Goal: Task Accomplishment & Management: Manage account settings

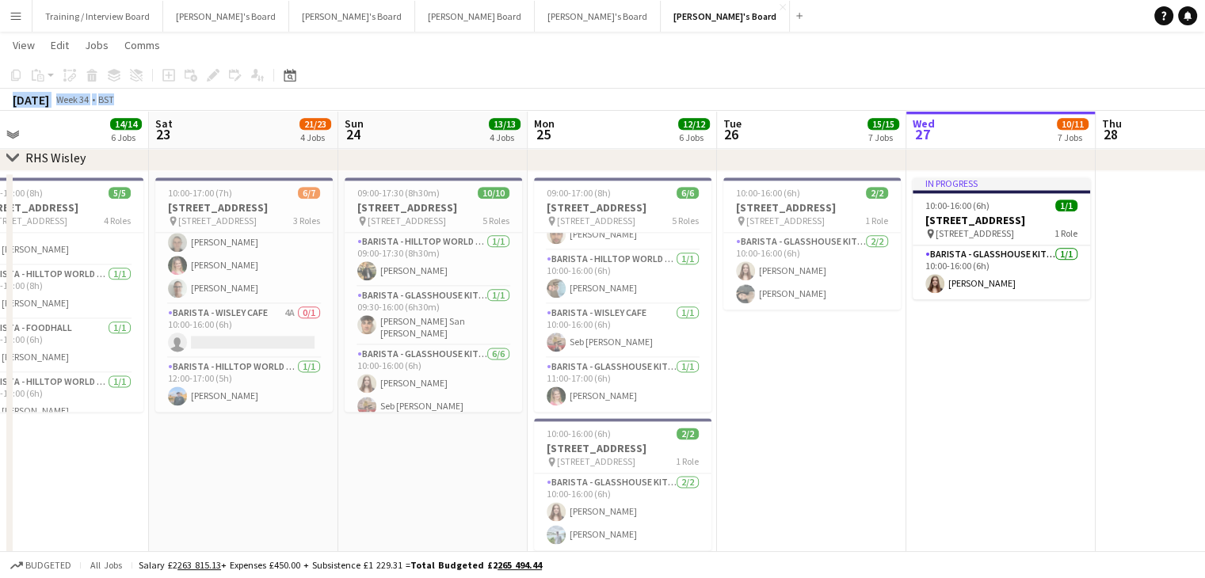
scroll to position [0, 404]
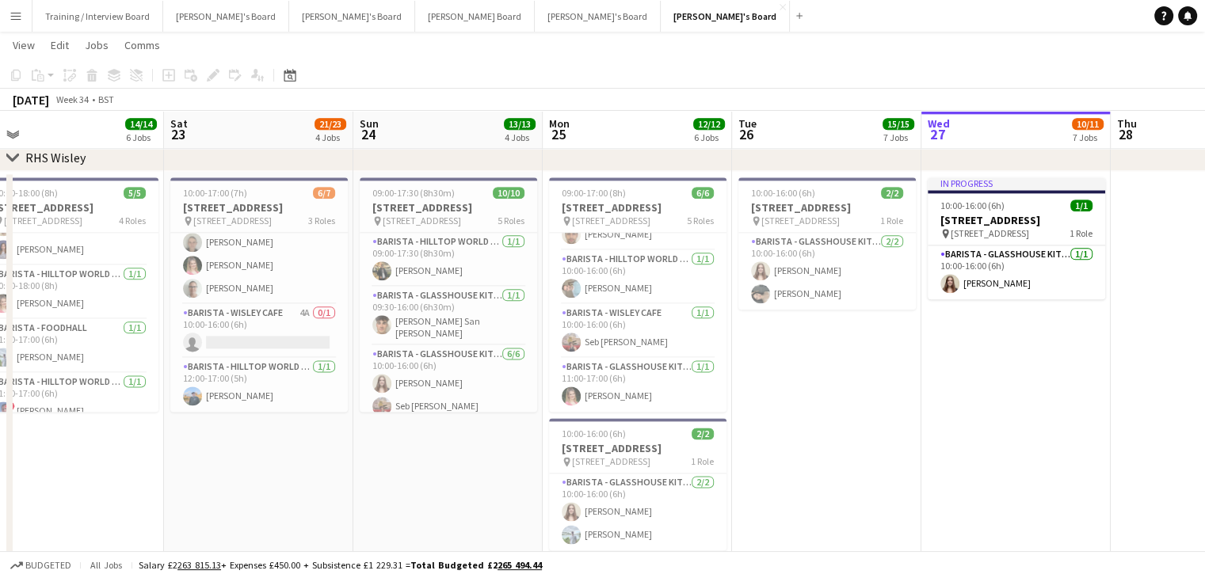
click at [444, 44] on app-page-menu "View Day view expanded Day view collapsed Month view Date picker Jump to [DATE]…" at bounding box center [602, 47] width 1205 height 30
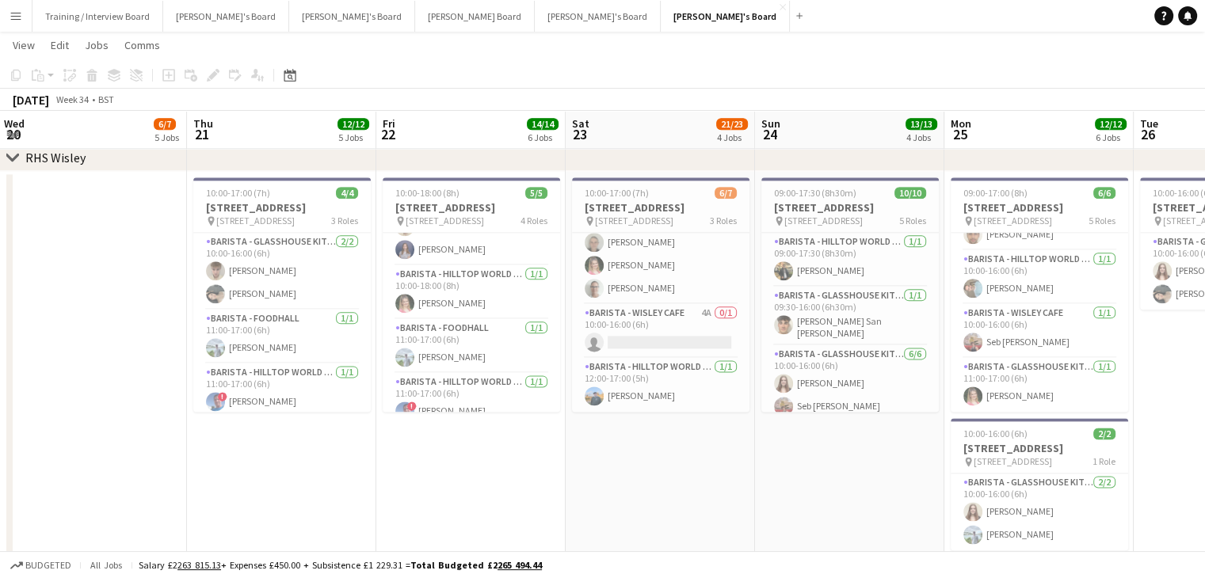
drag, startPoint x: 284, startPoint y: 137, endPoint x: 649, endPoint y: 139, distance: 365.9
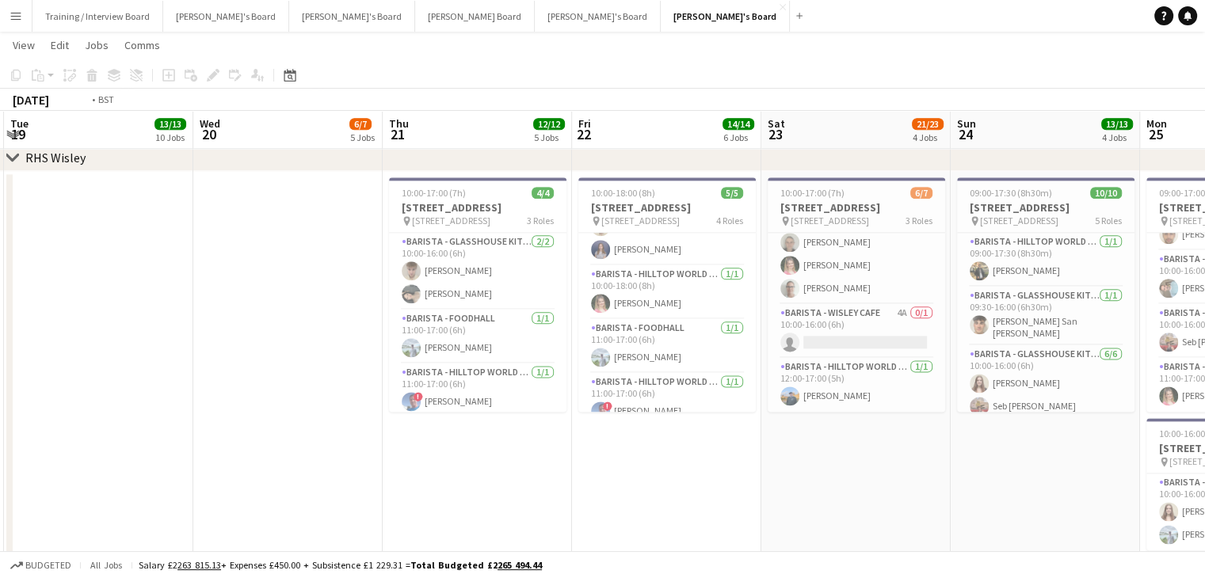
scroll to position [0, 485]
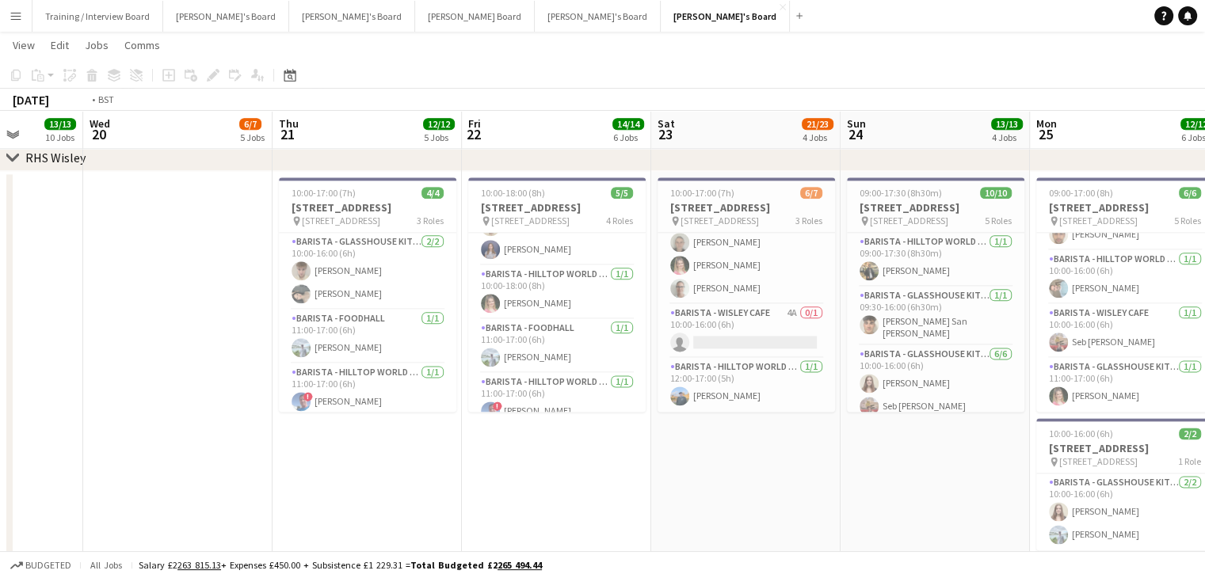
drag, startPoint x: 708, startPoint y: 140, endPoint x: 504, endPoint y: 128, distance: 203.9
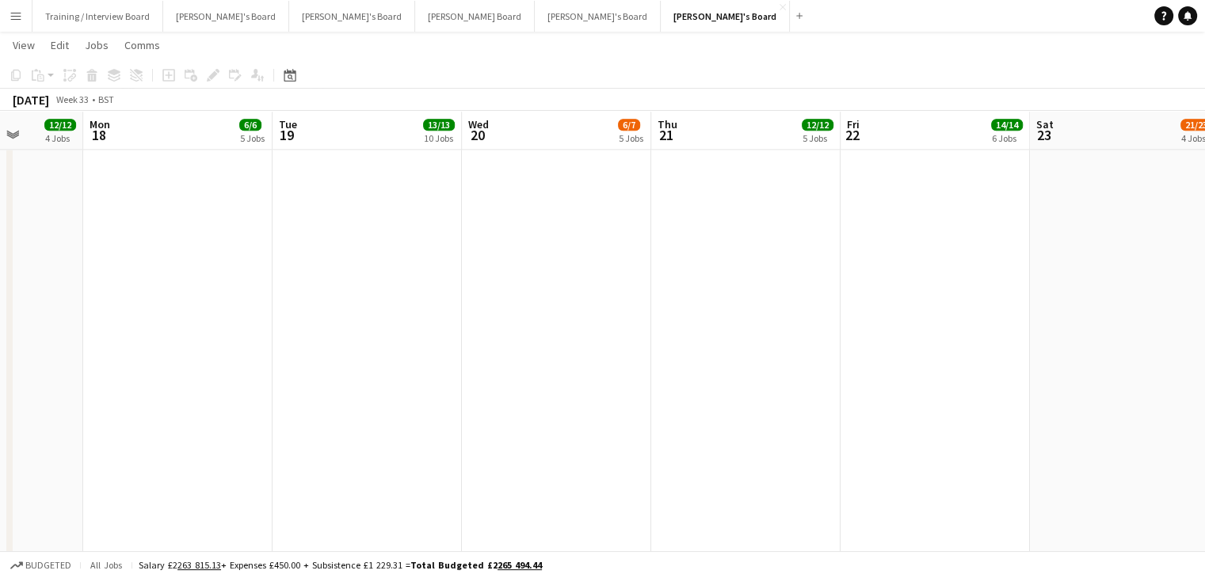
scroll to position [0, 370]
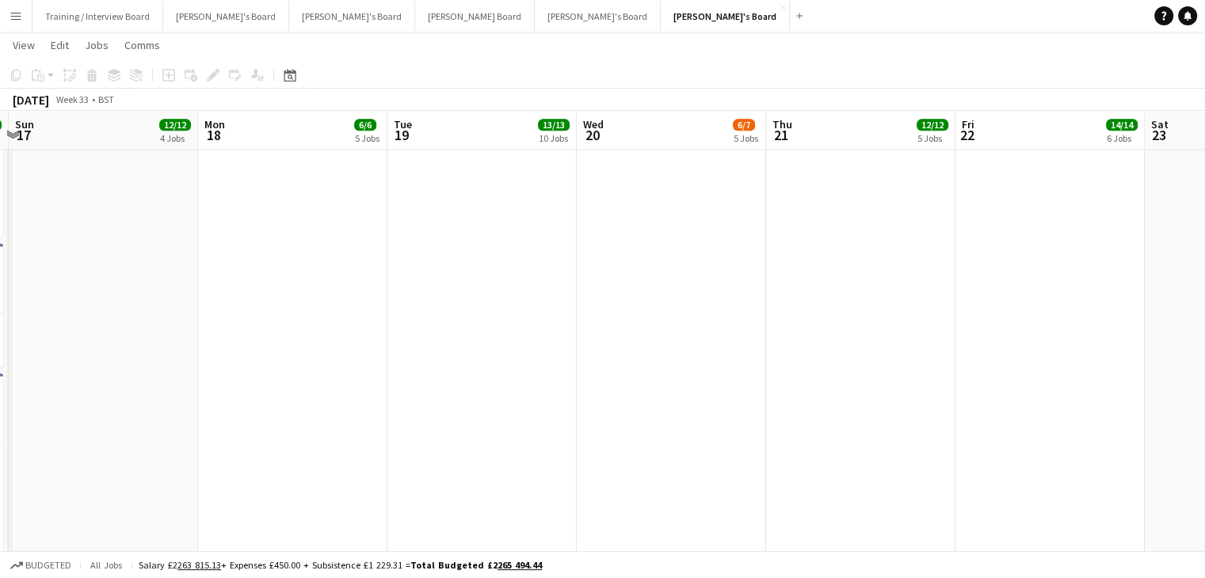
drag, startPoint x: 317, startPoint y: 131, endPoint x: 432, endPoint y: 132, distance: 115.6
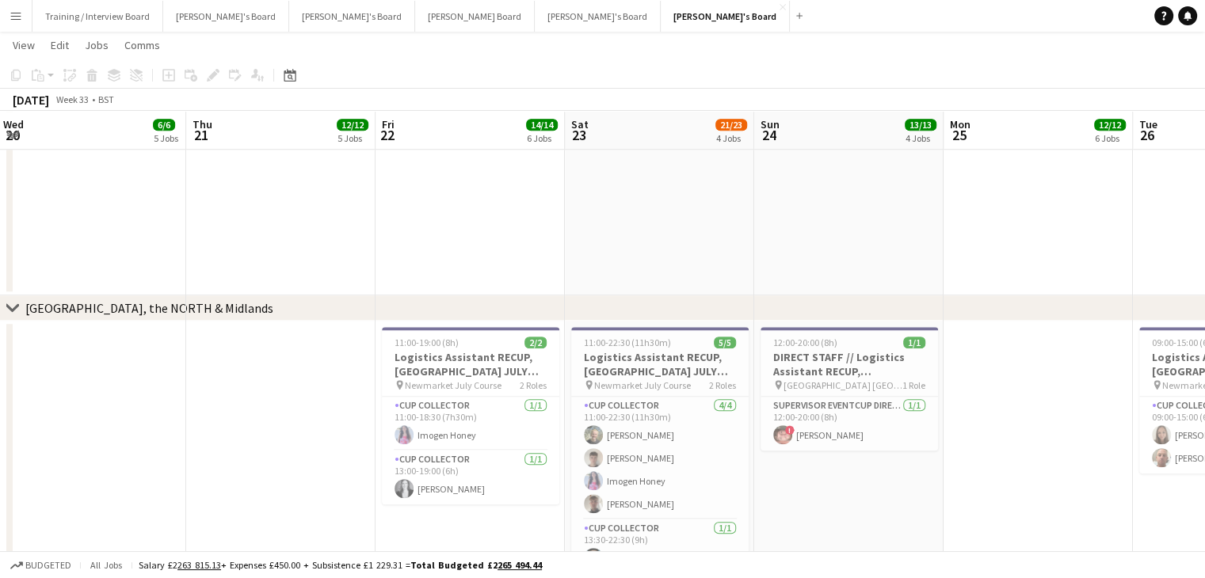
scroll to position [0, 573]
drag, startPoint x: 899, startPoint y: 135, endPoint x: 446, endPoint y: 139, distance: 453.0
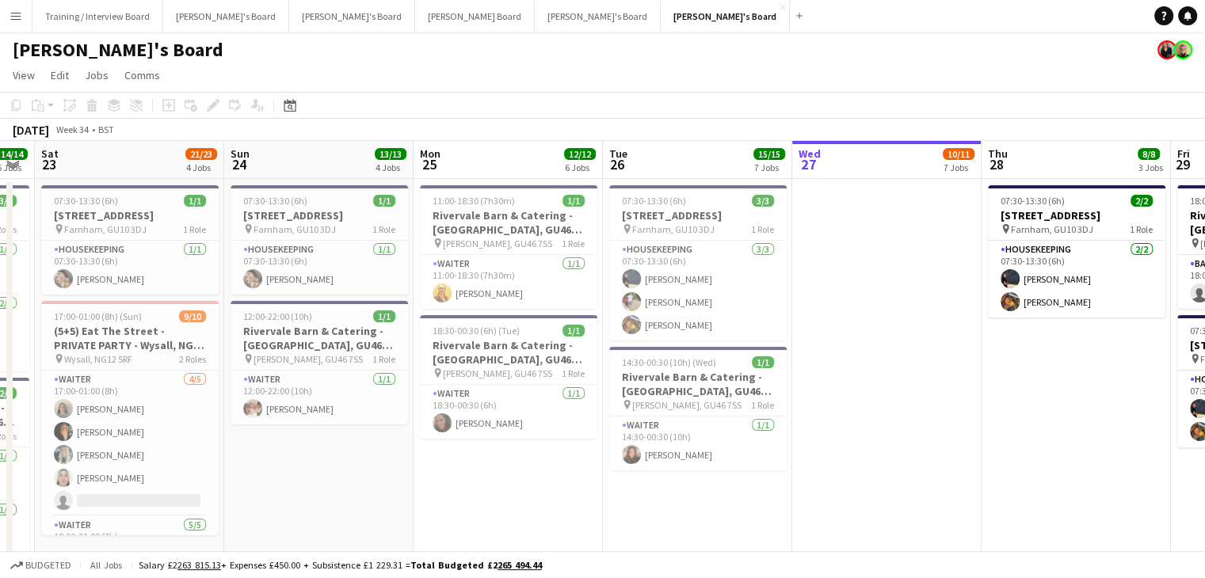
scroll to position [0, 431]
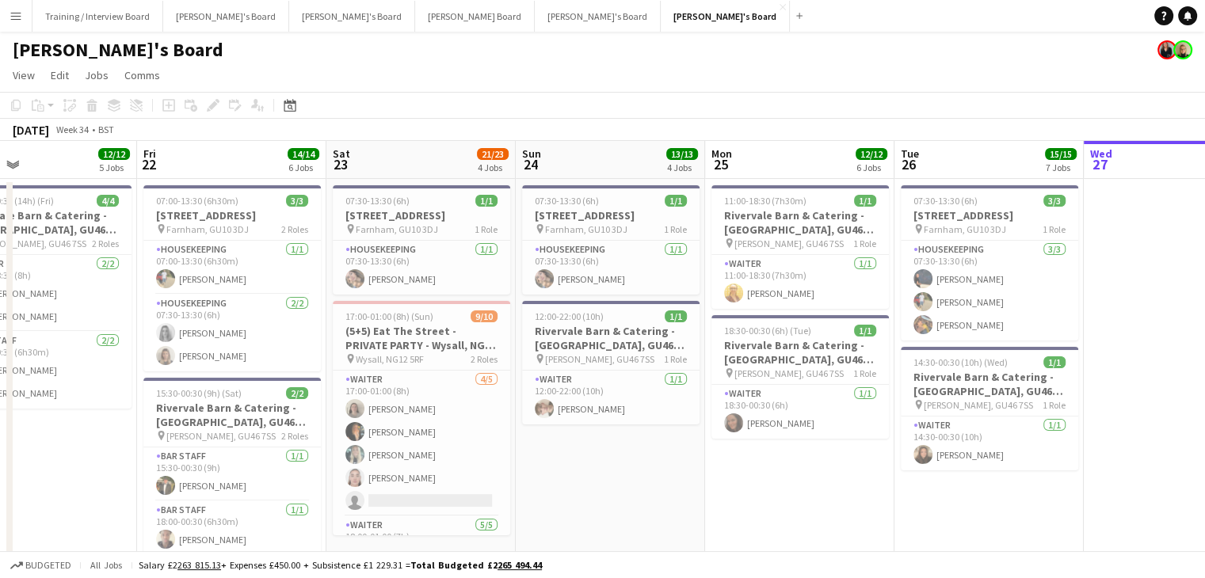
drag, startPoint x: 1030, startPoint y: 162, endPoint x: 794, endPoint y: 156, distance: 236.9
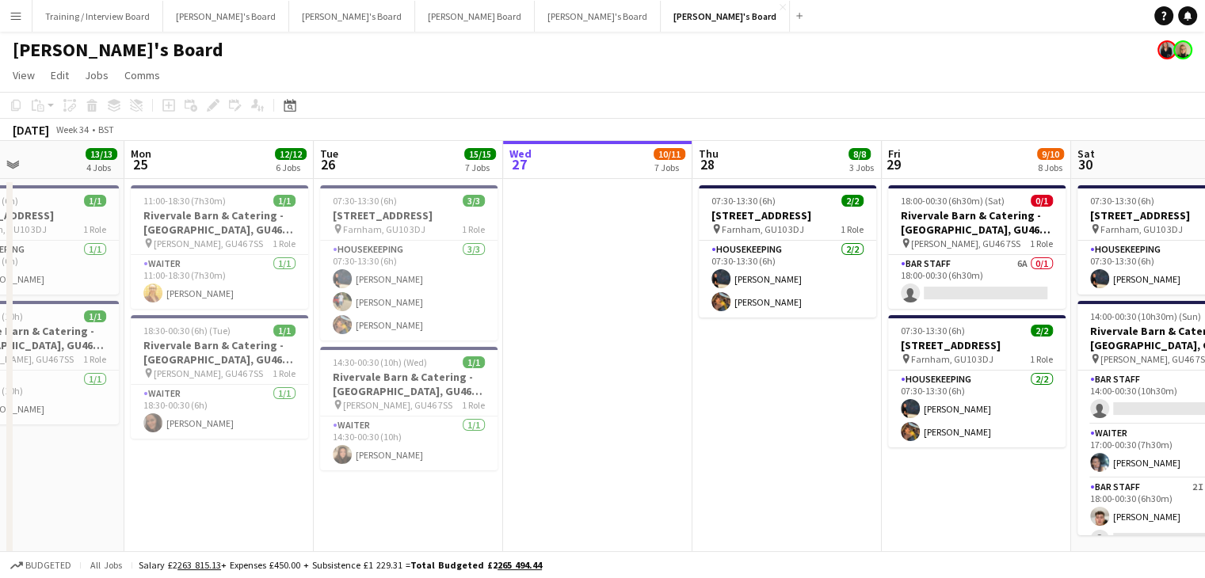
drag, startPoint x: 691, startPoint y: 166, endPoint x: 602, endPoint y: 166, distance: 89.5
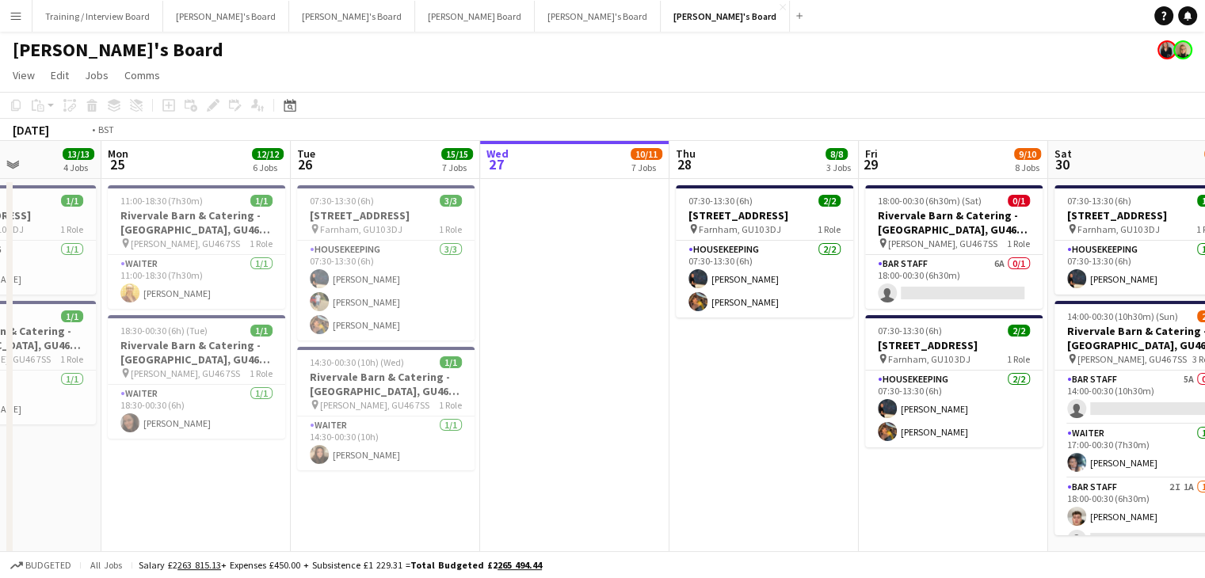
drag, startPoint x: 828, startPoint y: 167, endPoint x: 169, endPoint y: 156, distance: 659.0
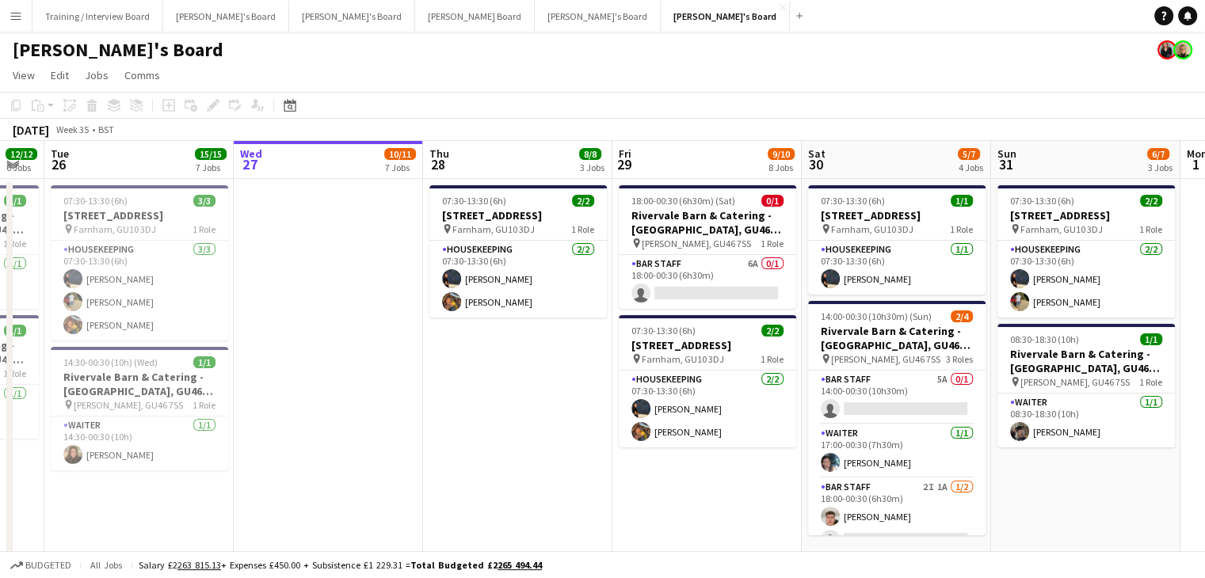
drag, startPoint x: 763, startPoint y: 223, endPoint x: 632, endPoint y: 221, distance: 131.5
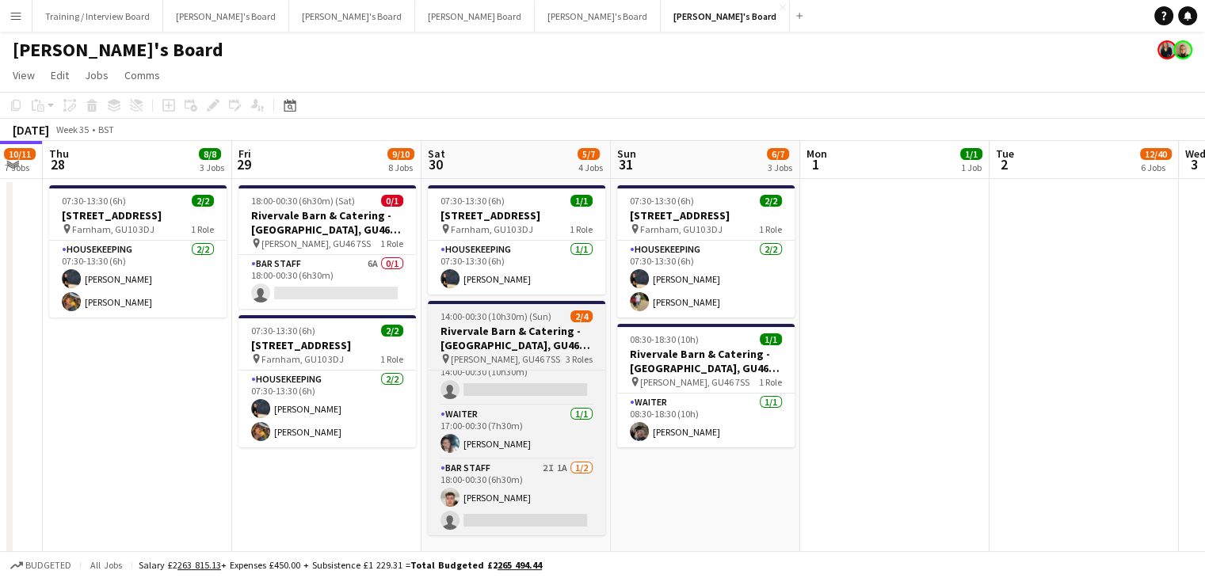
scroll to position [0, 0]
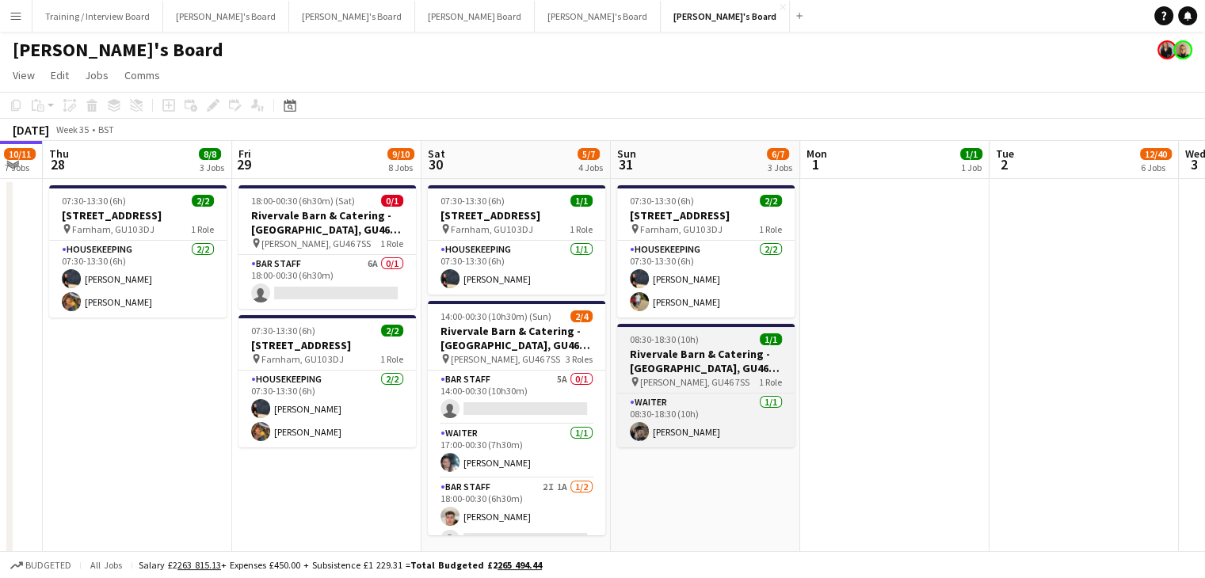
click at [514, 403] on app-card-role "BAR STAFF 5A 0/1 14:00-00:30 (10h30m) single-neutral-actions" at bounding box center [516, 398] width 177 height 54
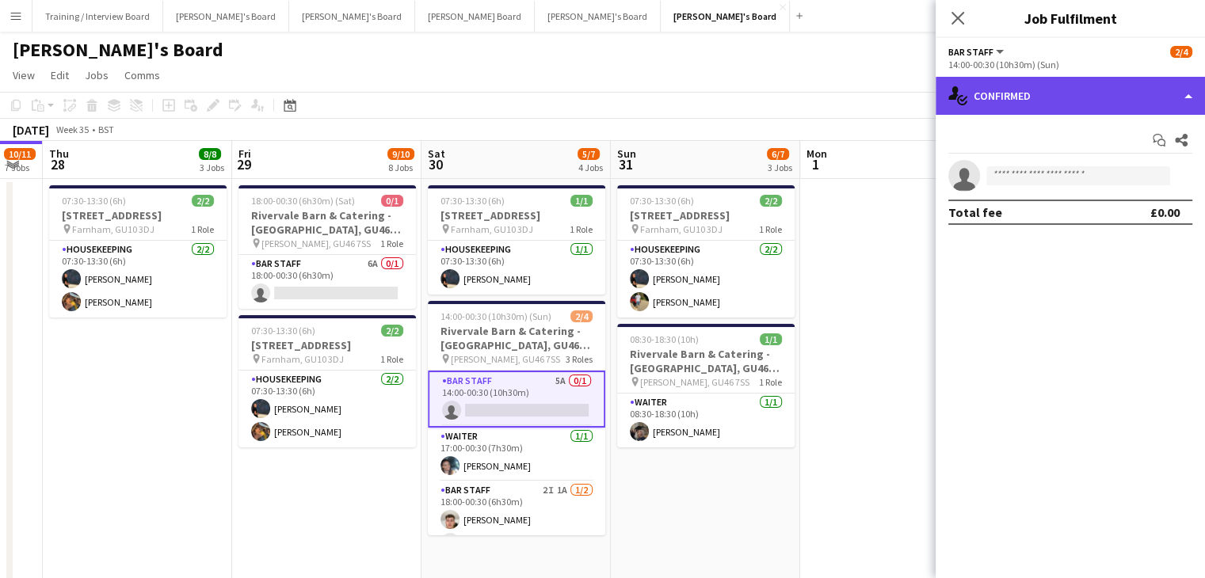
click at [1100, 101] on div "single-neutral-actions-check-2 Confirmed" at bounding box center [1069, 96] width 269 height 38
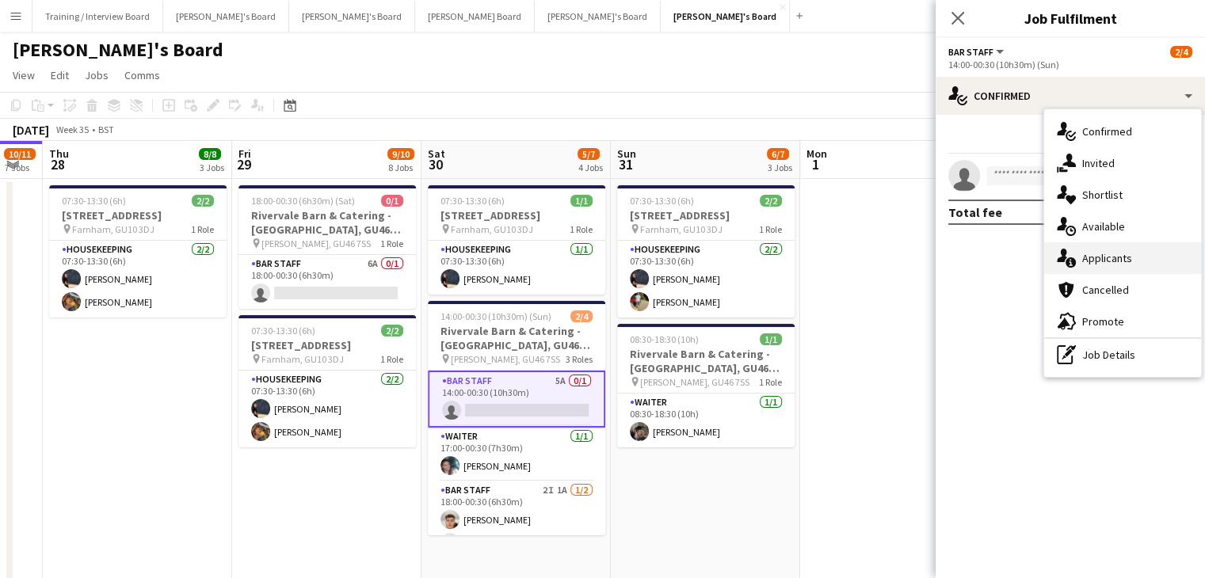
click at [1115, 257] on div "single-neutral-actions-information Applicants" at bounding box center [1122, 258] width 157 height 32
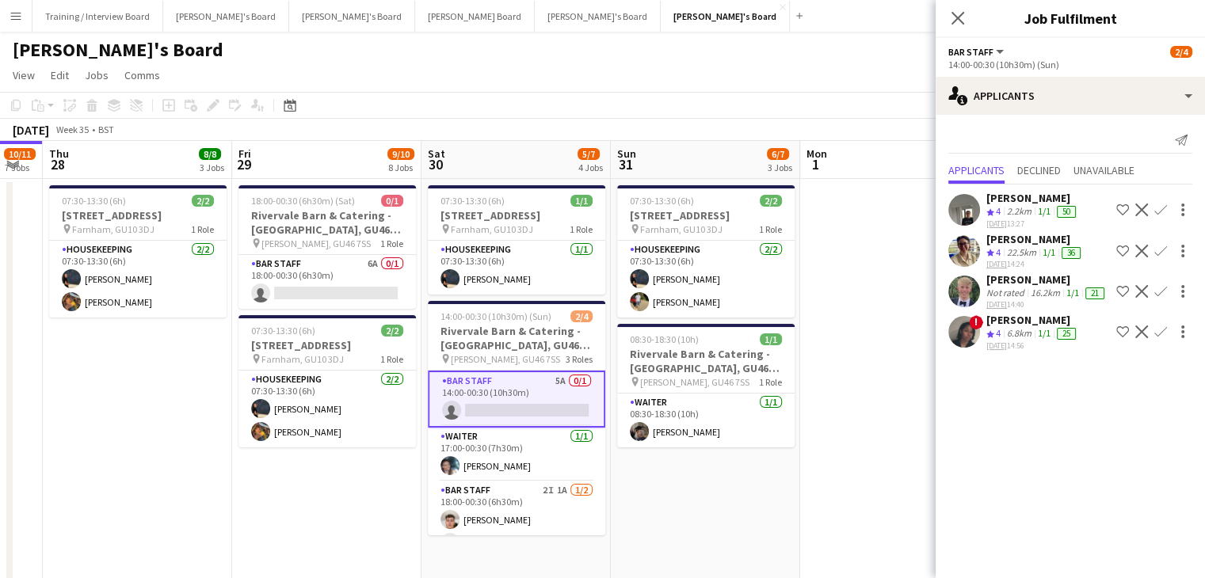
click at [1022, 247] on div "22.5km" at bounding box center [1021, 252] width 36 height 13
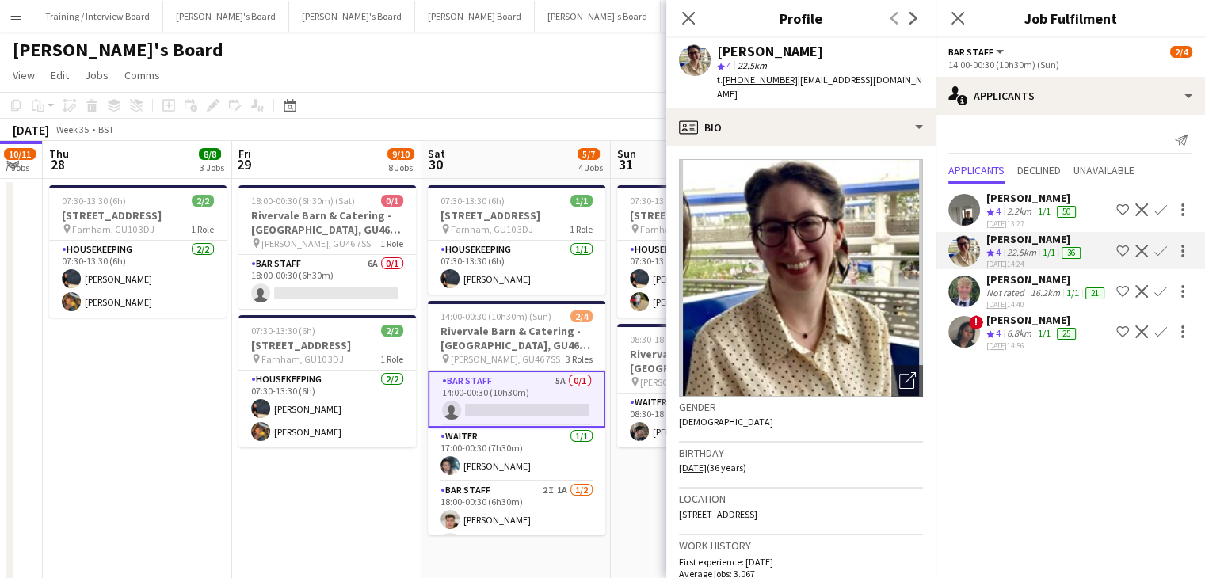
click at [1022, 246] on div "22.5km" at bounding box center [1021, 252] width 36 height 13
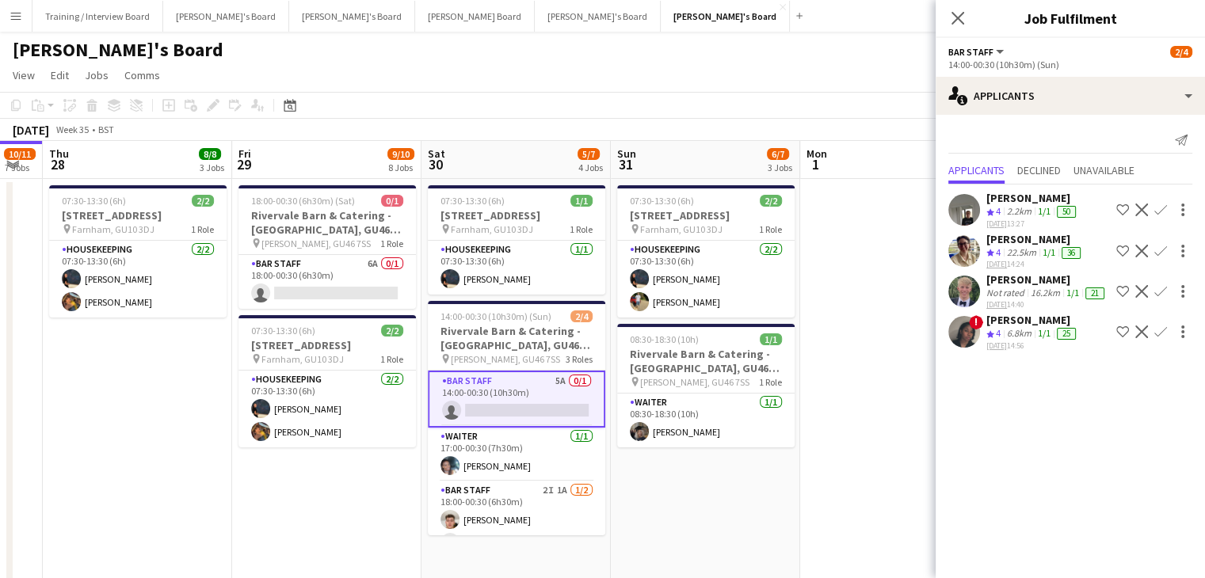
click at [1020, 207] on div "2.2km" at bounding box center [1018, 211] width 31 height 13
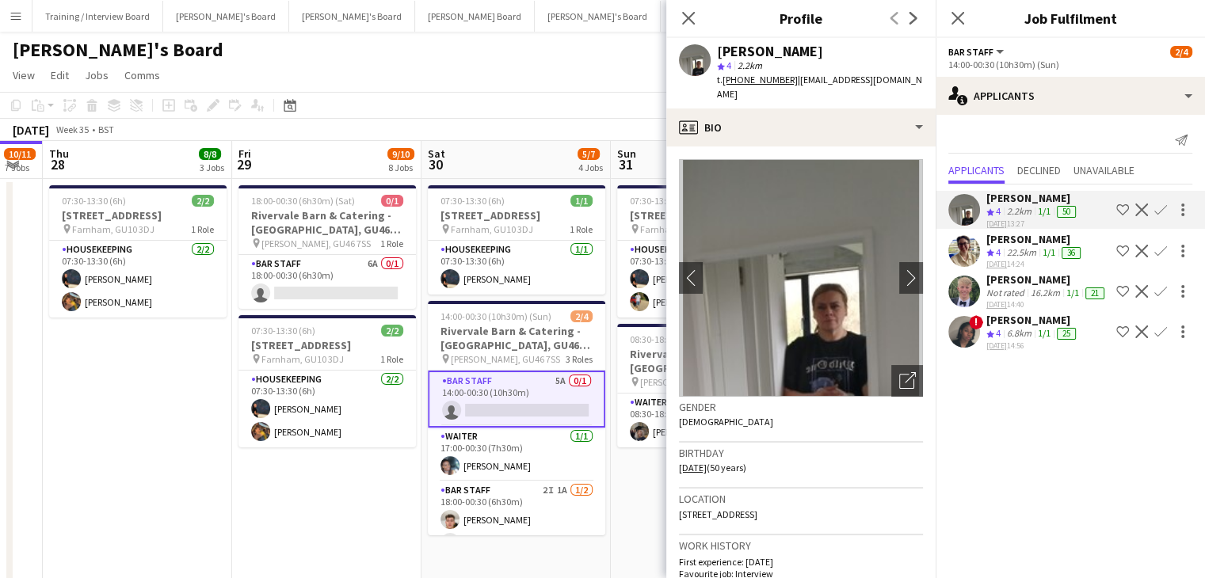
click at [1020, 207] on div "2.2km" at bounding box center [1018, 211] width 31 height 13
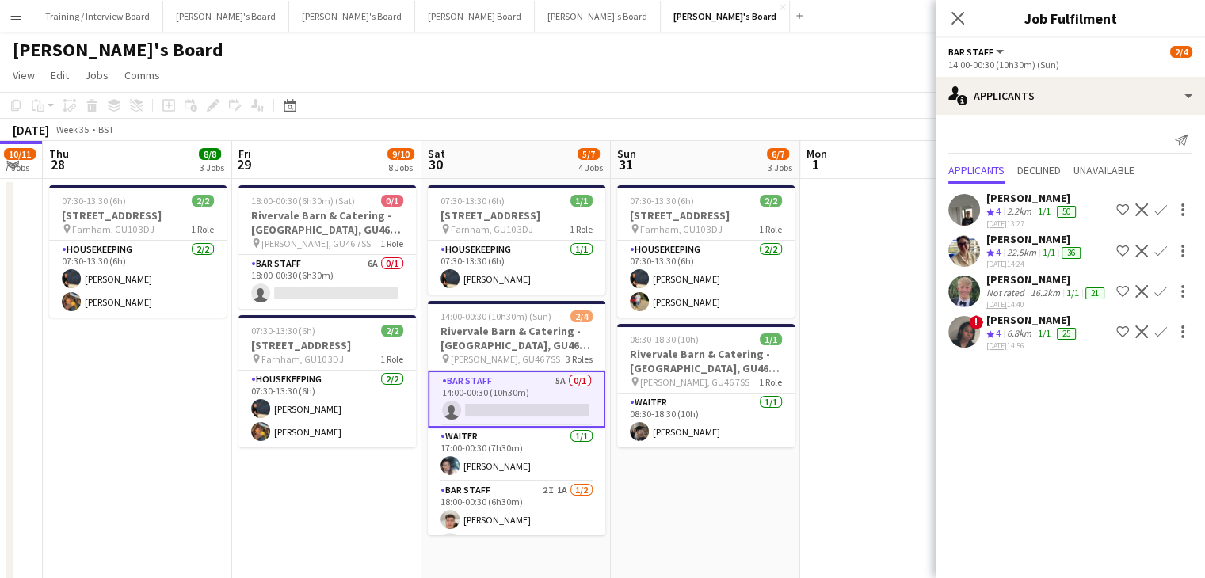
click at [1017, 341] on div "6.8km" at bounding box center [1018, 333] width 31 height 13
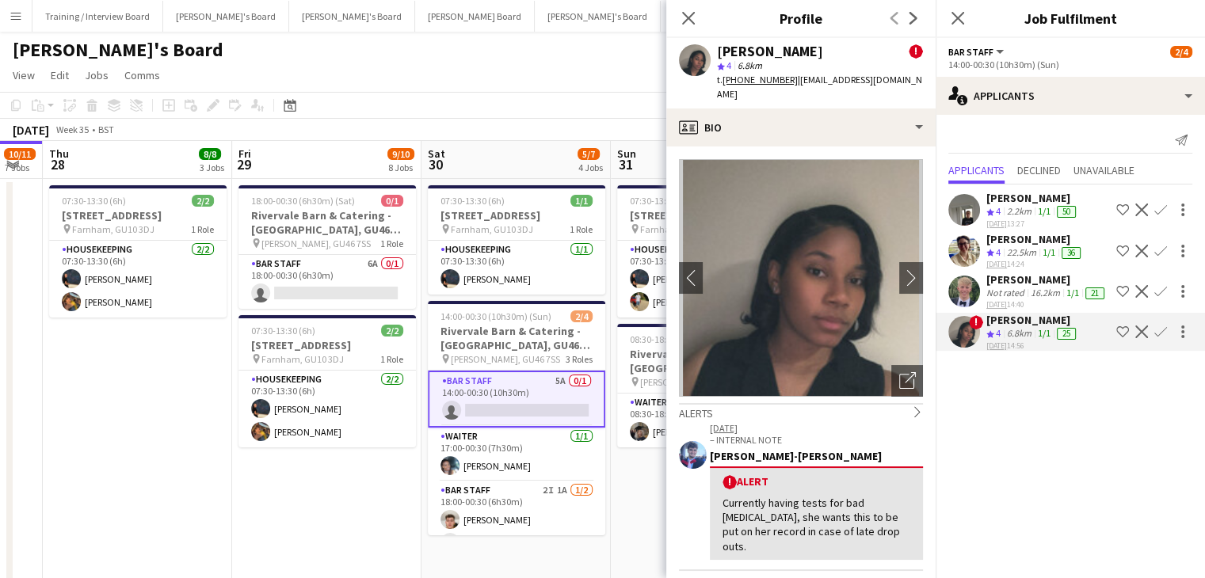
click at [1017, 341] on div "6.8km" at bounding box center [1018, 333] width 31 height 13
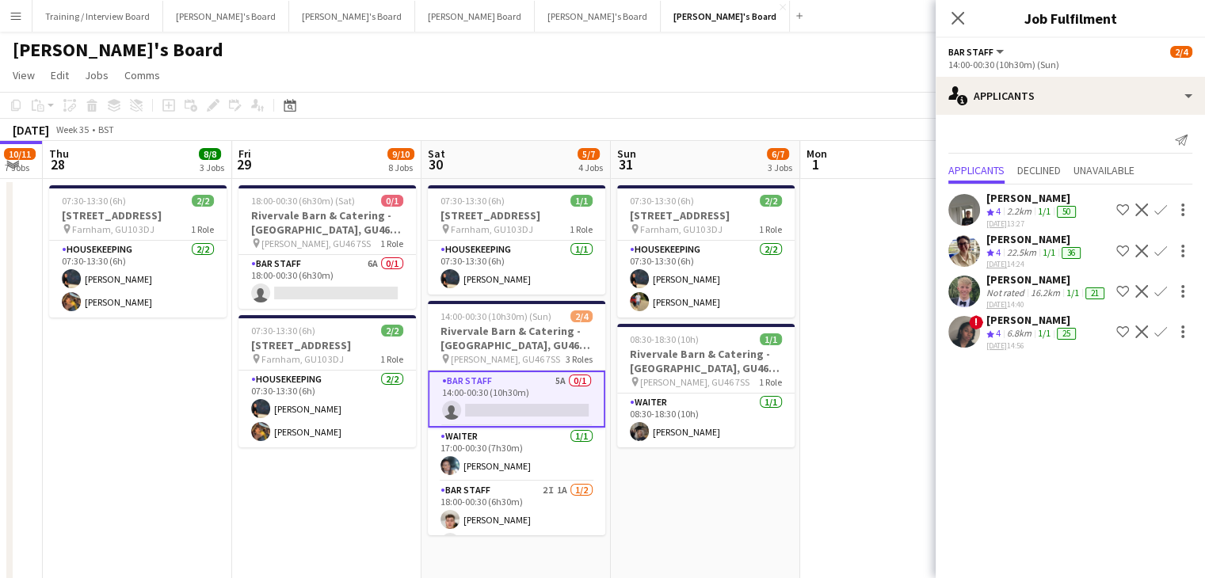
click at [1028, 246] on div "22.5km" at bounding box center [1021, 252] width 36 height 13
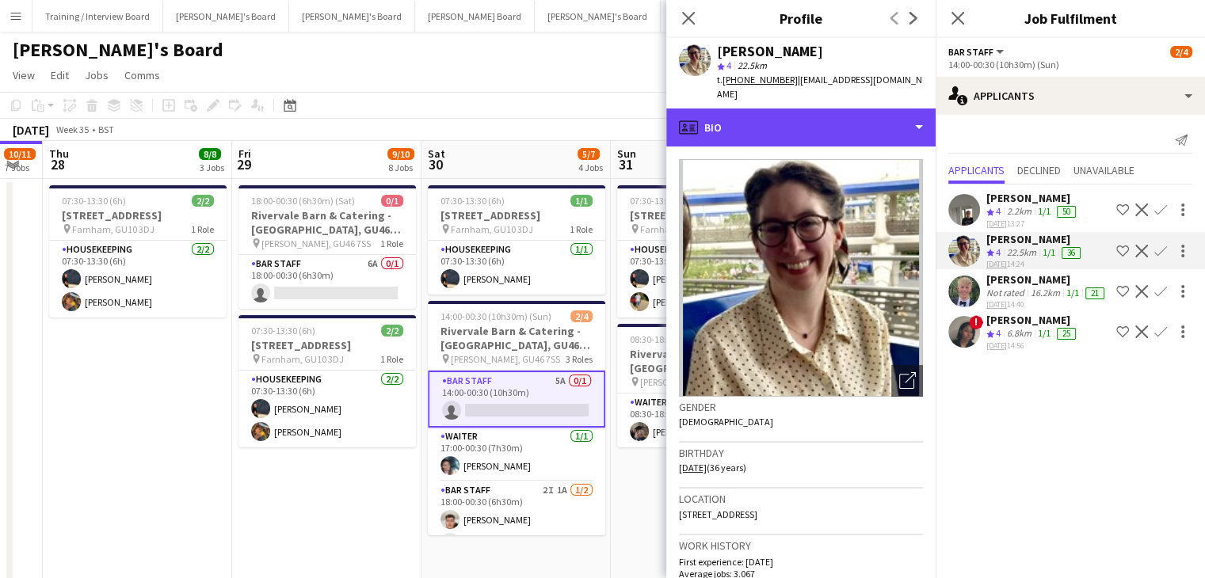
drag, startPoint x: 824, startPoint y: 117, endPoint x: 873, endPoint y: 130, distance: 50.7
click at [824, 117] on div "profile Bio" at bounding box center [800, 127] width 269 height 38
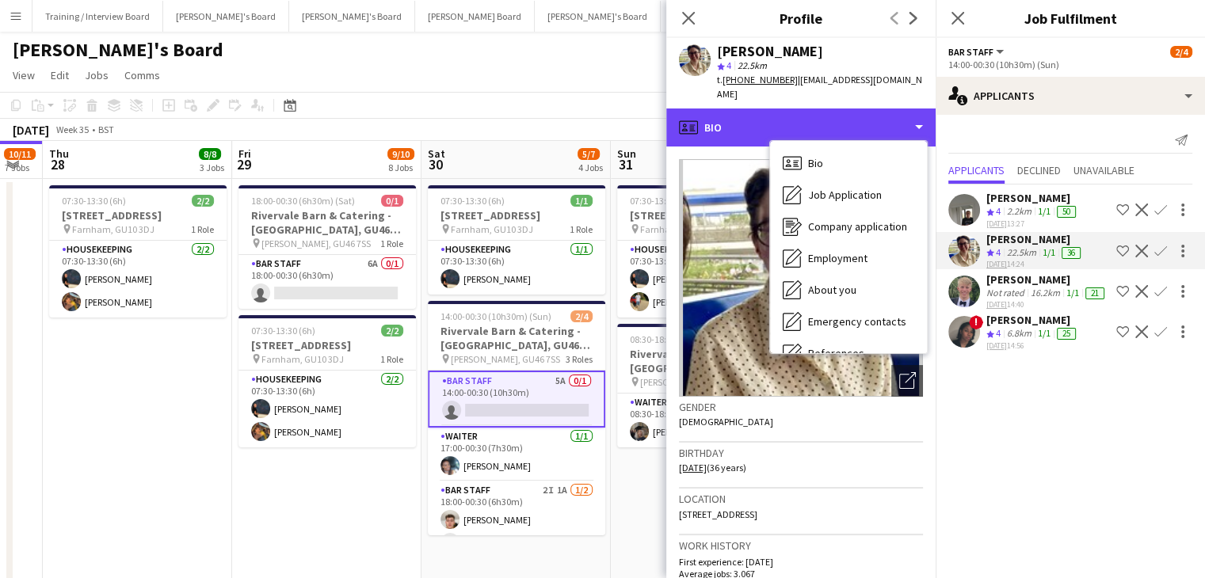
scroll to position [244, 0]
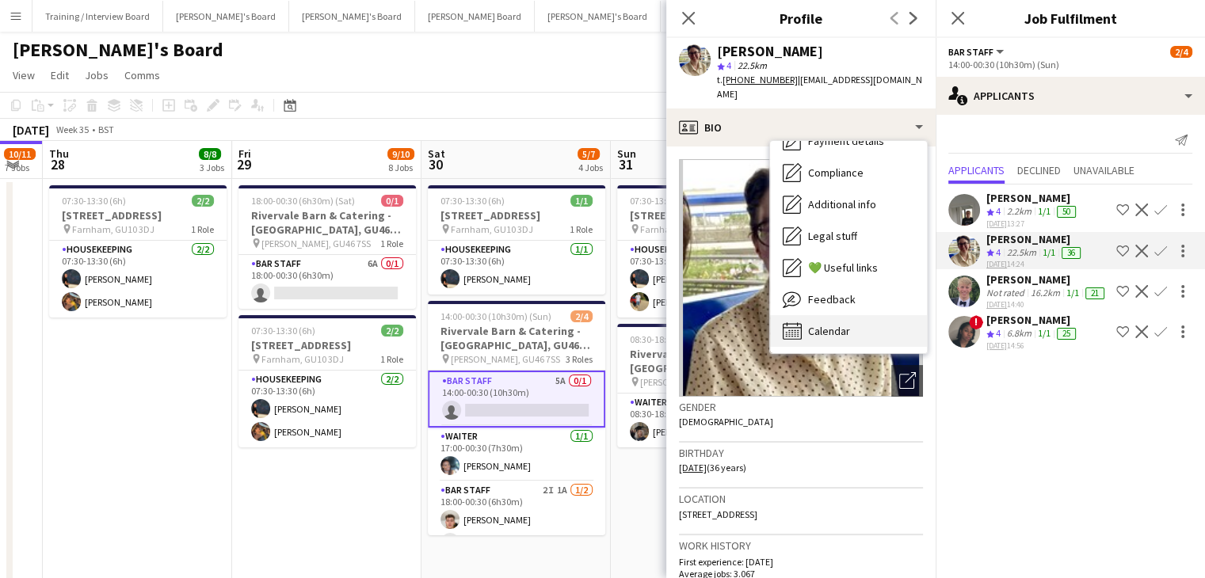
click at [858, 321] on div "Calendar Calendar" at bounding box center [848, 331] width 157 height 32
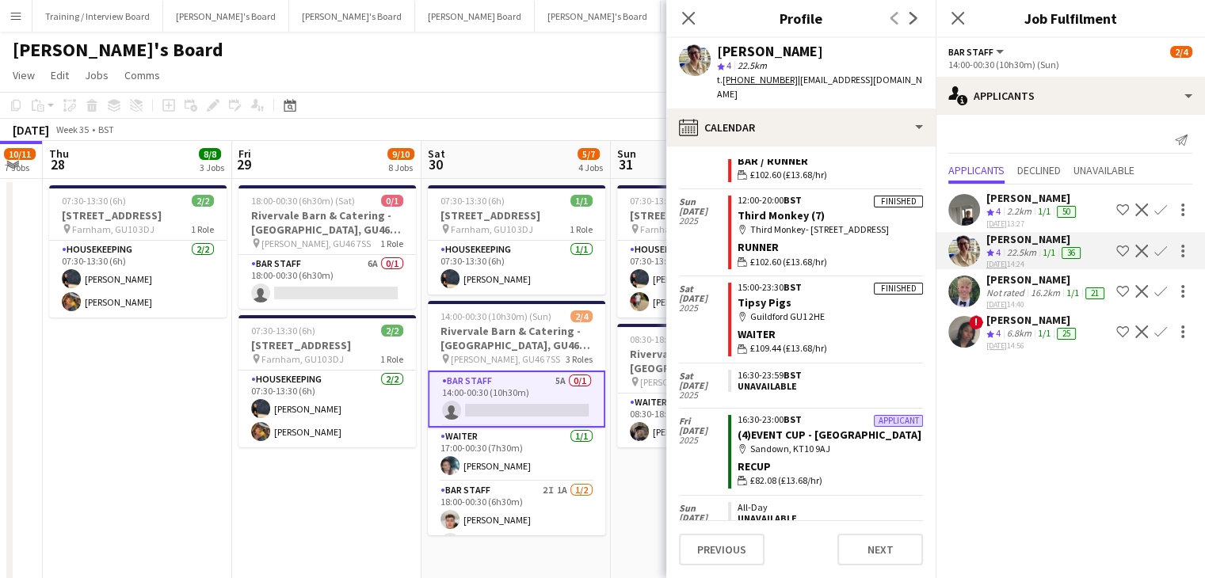
scroll to position [1293, 0]
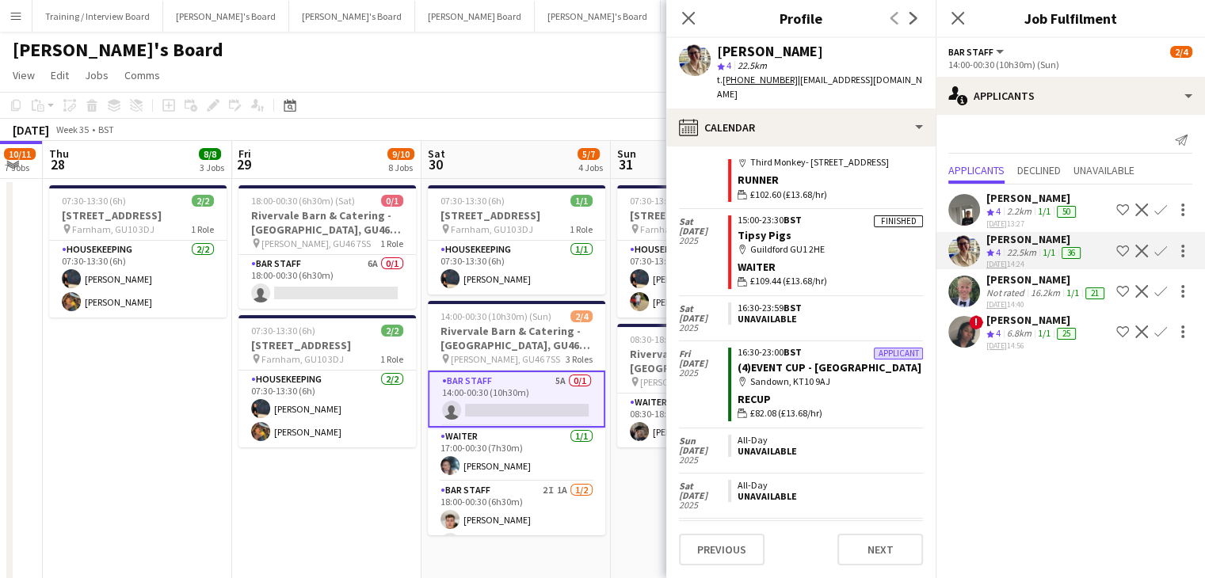
click at [574, 101] on app-toolbar "Copy Paste Paste Ctrl+V Paste with crew Ctrl+Shift+V Paste linked Job [GEOGRAPH…" at bounding box center [602, 105] width 1205 height 27
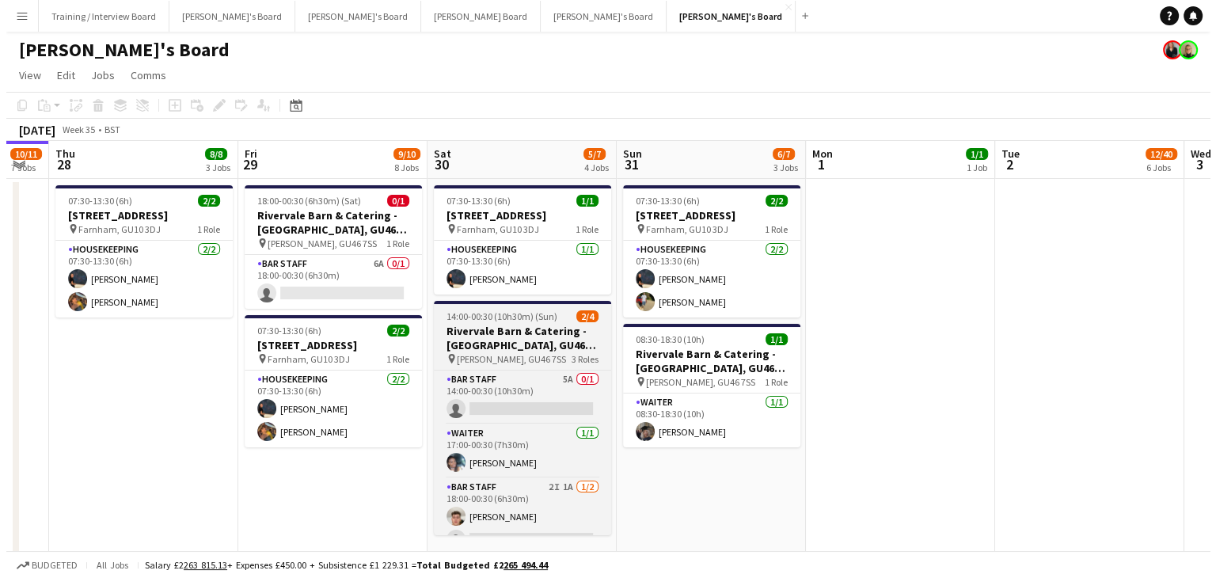
scroll to position [19, 0]
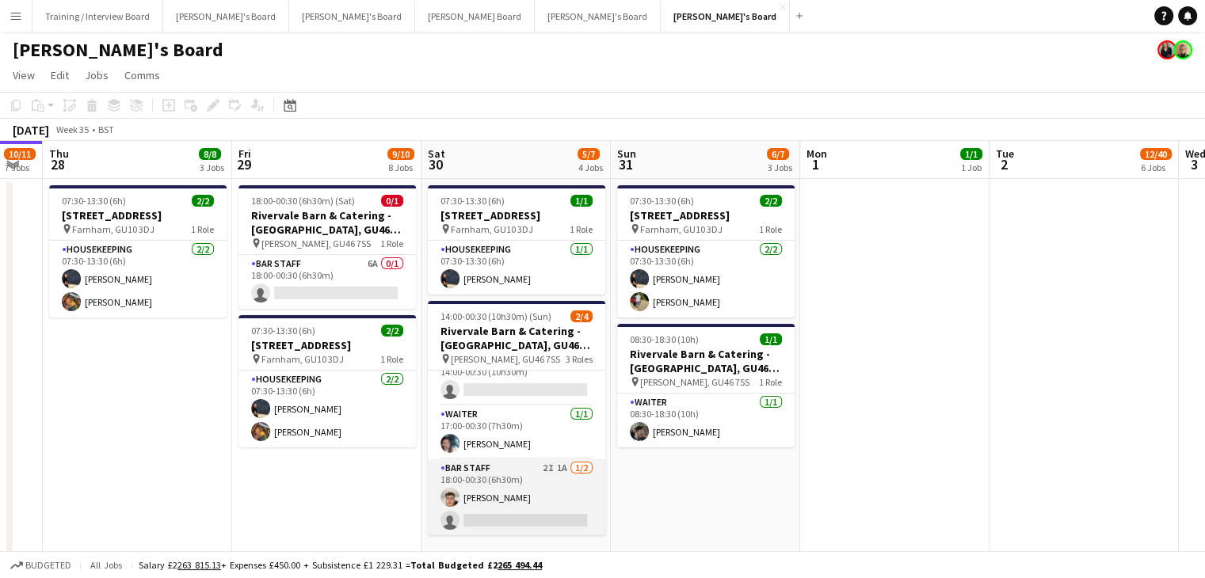
click at [522, 516] on app-card-role "BAR STAFF 2I 1A [DATE] 18:00-00:30 (6h30m) [PERSON_NAME] single-neutral-actions" at bounding box center [516, 497] width 177 height 77
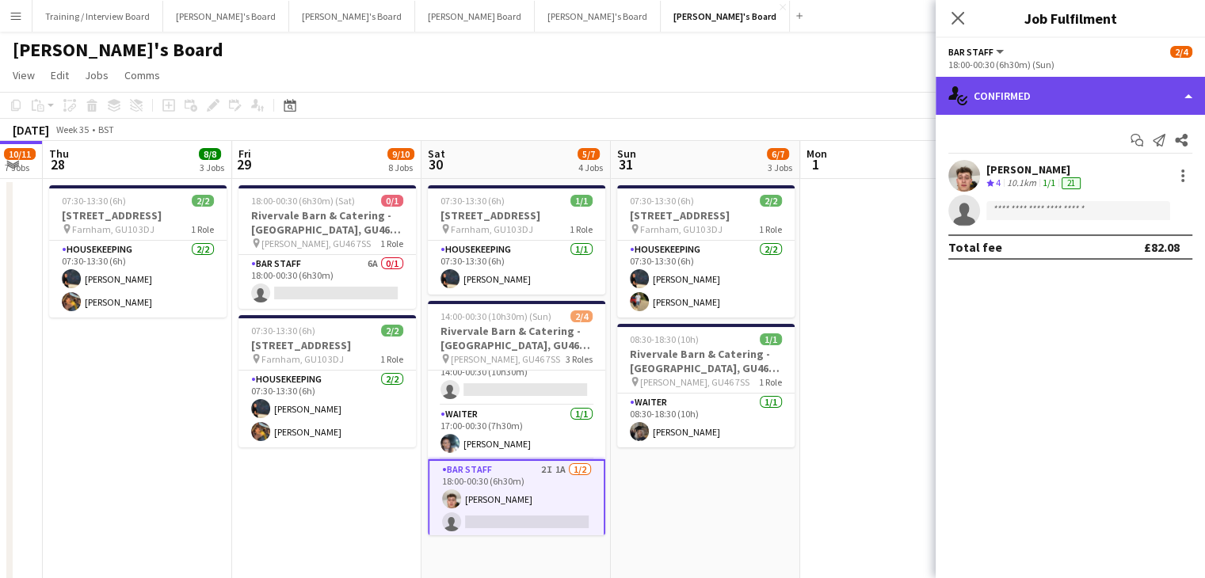
click at [1013, 101] on div "single-neutral-actions-check-2 Confirmed" at bounding box center [1069, 96] width 269 height 38
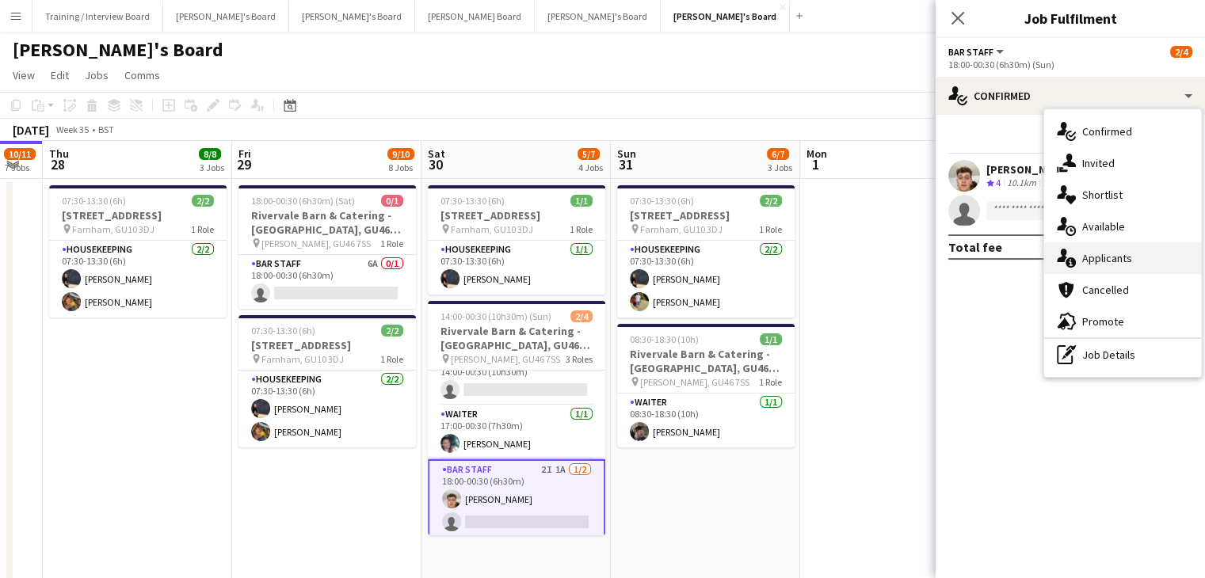
click at [1101, 261] on div "single-neutral-actions-information Applicants" at bounding box center [1122, 258] width 157 height 32
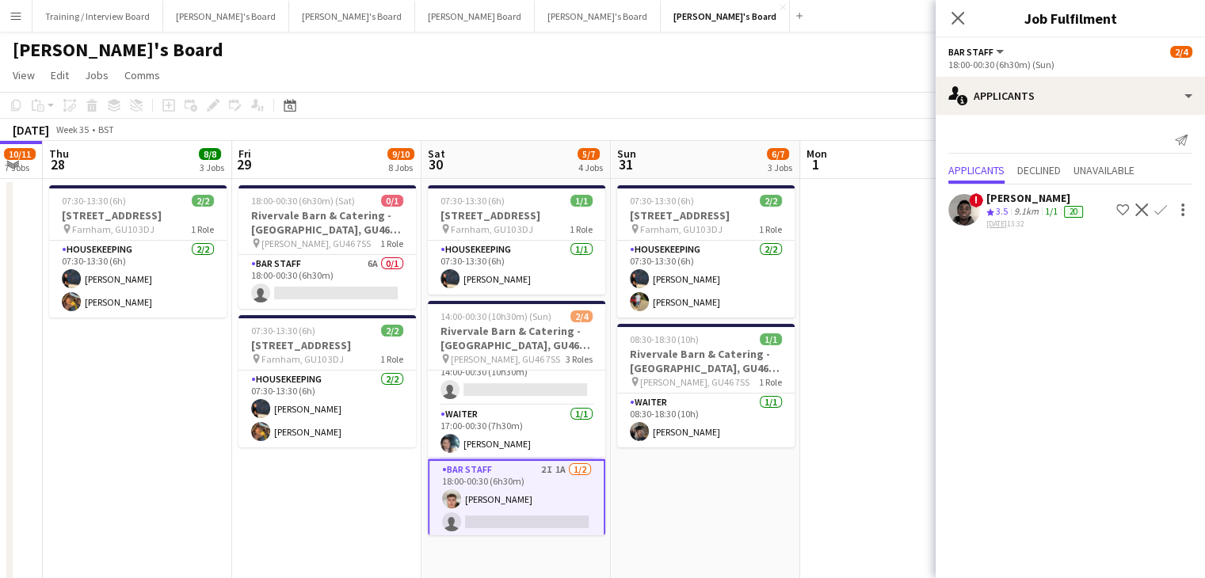
click at [707, 86] on app-page-menu "View Day view expanded Day view collapsed Month view Date picker Jump to [DATE]…" at bounding box center [602, 77] width 1205 height 30
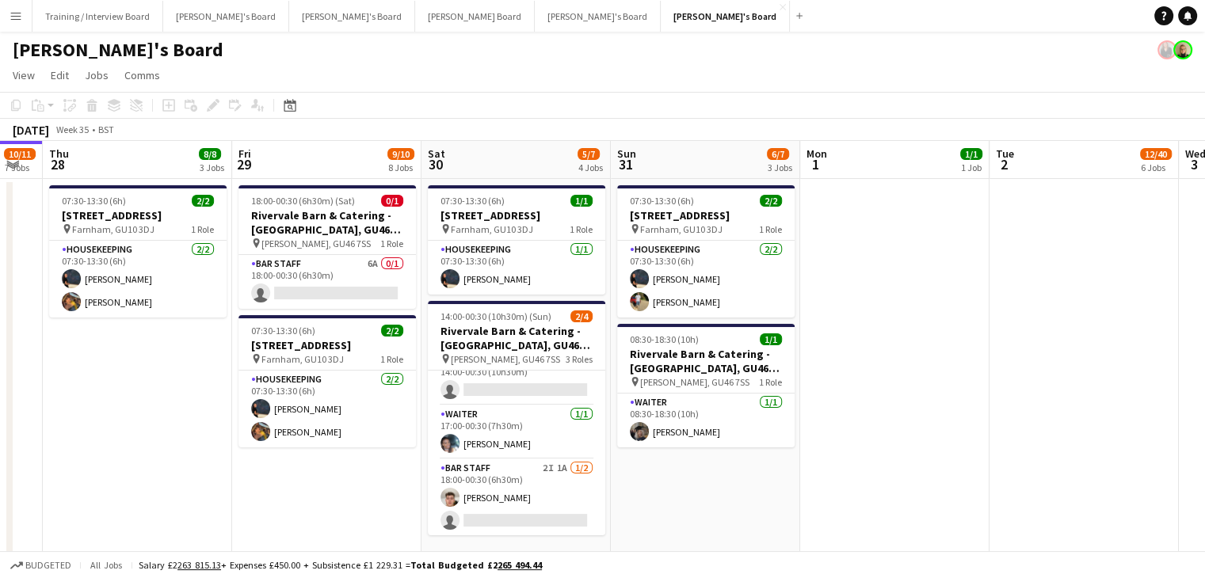
click at [11, 17] on app-icon "Menu" at bounding box center [16, 16] width 13 height 13
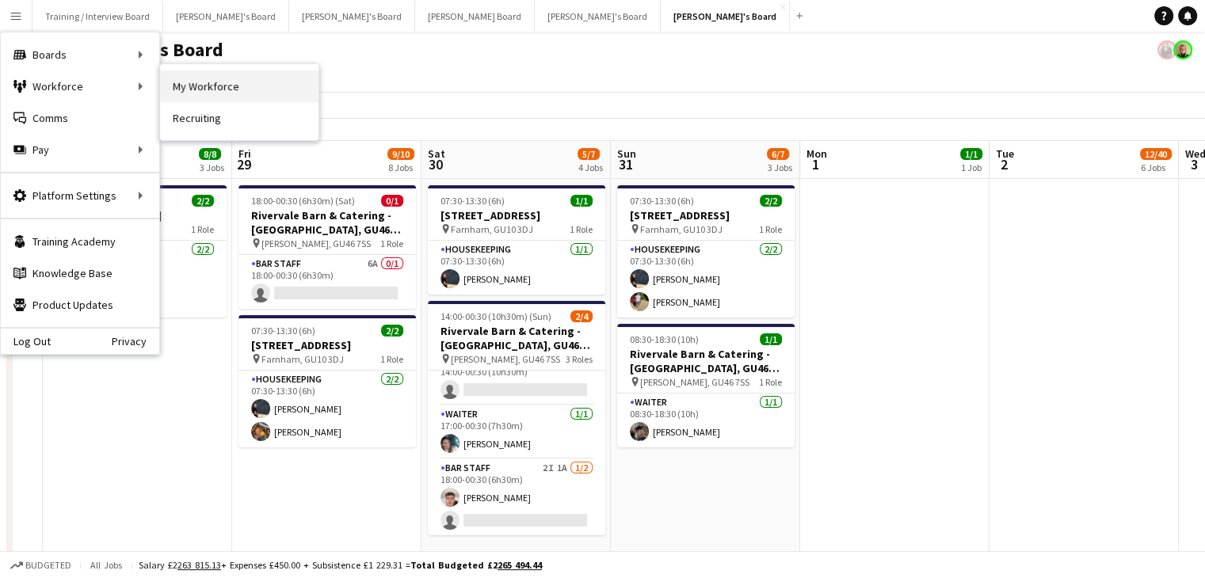
click at [215, 89] on link "My Workforce" at bounding box center [239, 86] width 158 height 32
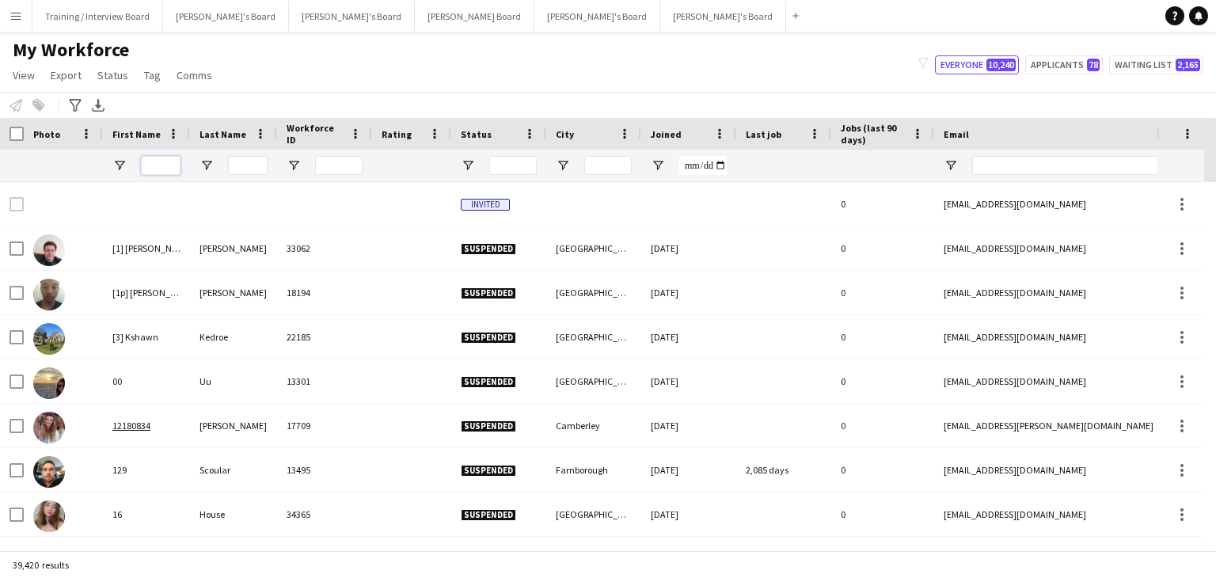
click at [158, 166] on input "First Name Filter Input" at bounding box center [161, 165] width 40 height 19
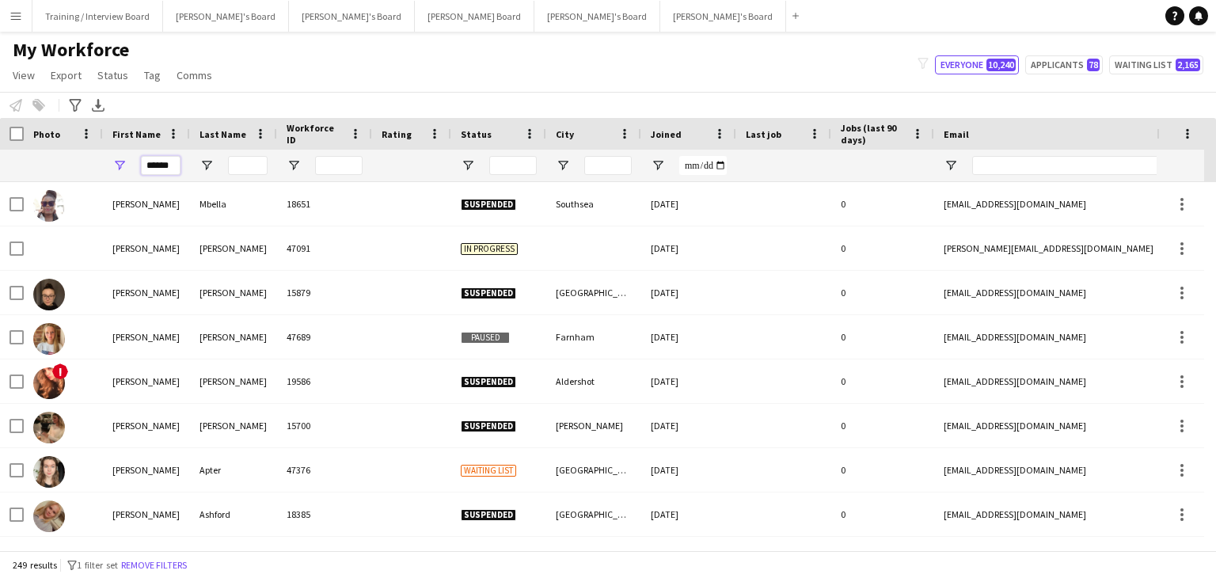
type input "******"
click at [252, 166] on input "Last Name Filter Input" at bounding box center [248, 165] width 40 height 19
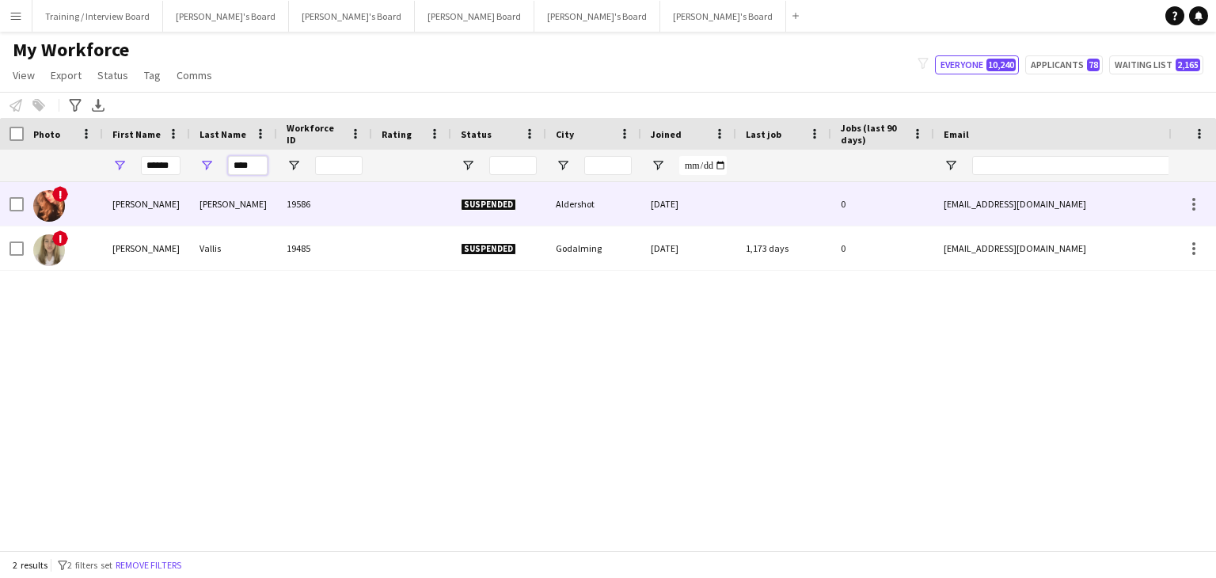
type input "****"
click at [342, 211] on div "19586" at bounding box center [324, 204] width 95 height 44
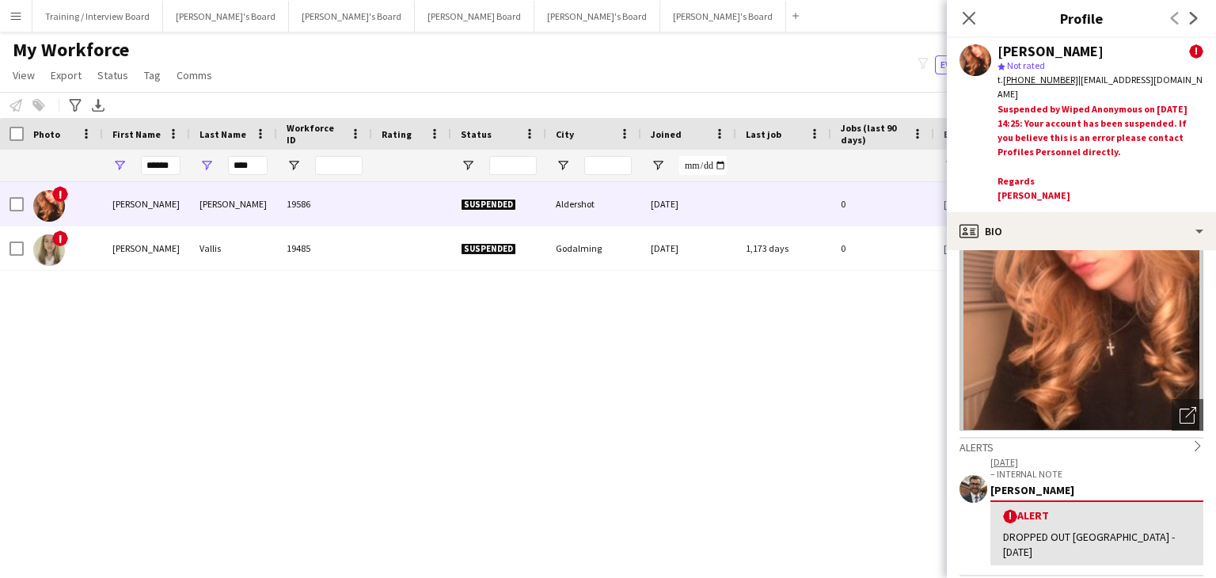
scroll to position [158, 0]
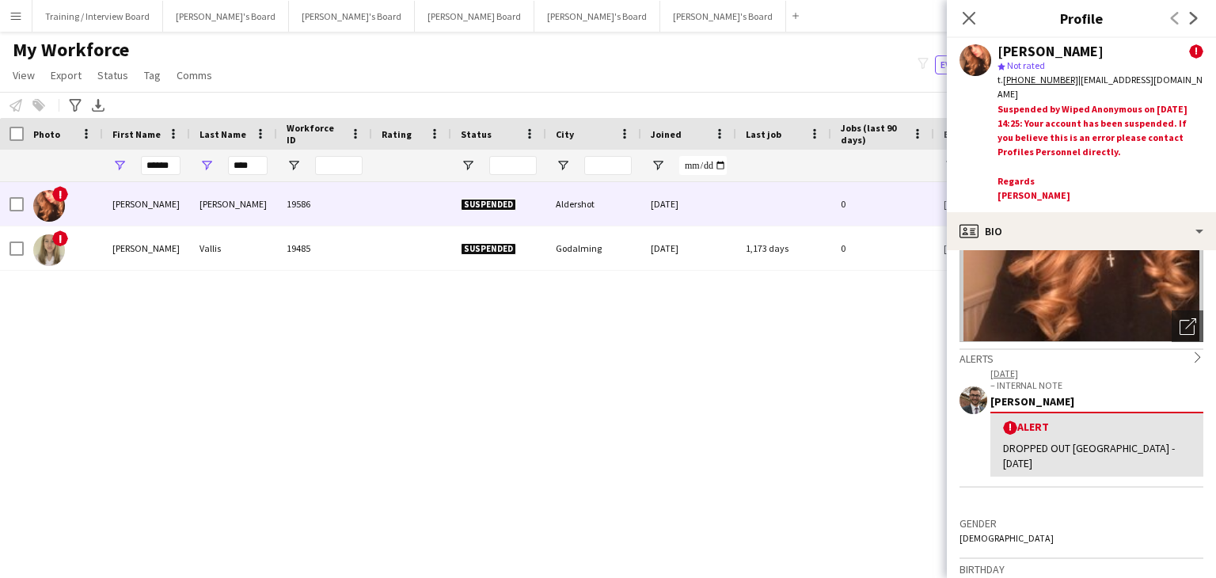
click at [476, 409] on div "! [PERSON_NAME] 19586 Suspended Aldershot [DATE] 0 [EMAIL_ADDRESS][DOMAIN_NAME]…" at bounding box center [584, 360] width 1169 height 356
click at [678, 78] on div "My Workforce View Views Default view Compliance RTW Checks [GEOGRAPHIC_DATA] Se…" at bounding box center [608, 65] width 1216 height 54
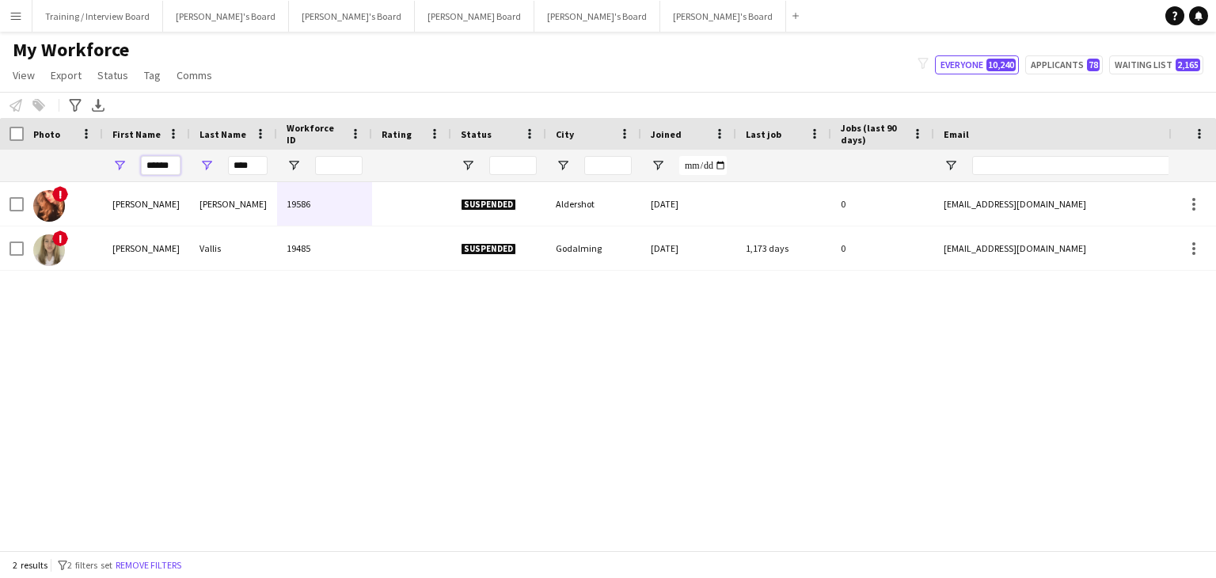
click at [109, 164] on div "******" at bounding box center [146, 166] width 87 height 32
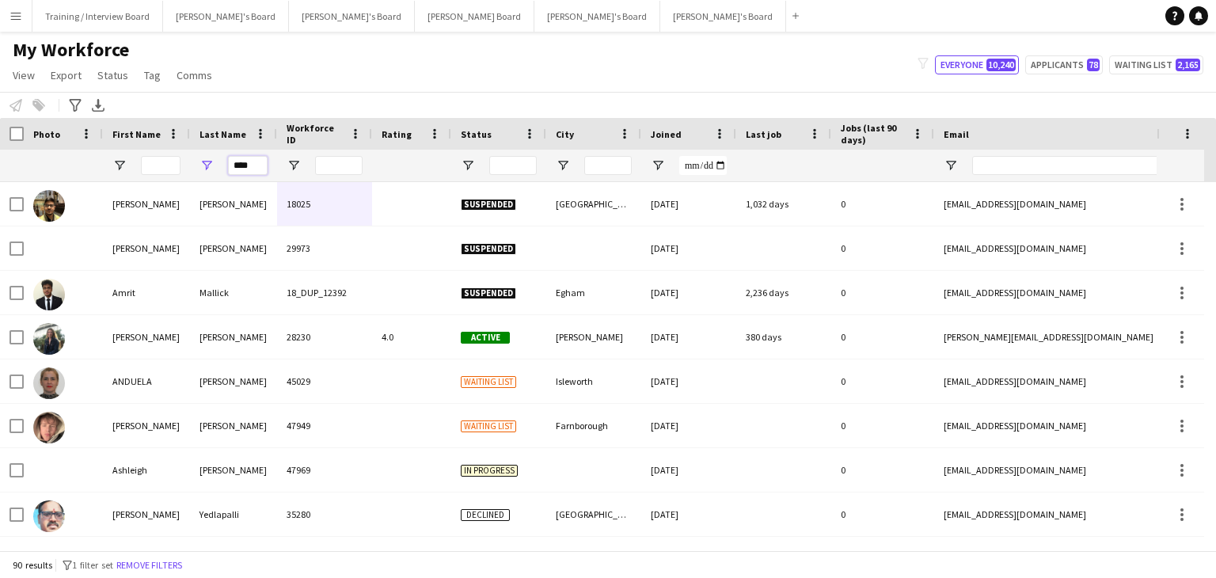
drag, startPoint x: 263, startPoint y: 166, endPoint x: 381, endPoint y: 192, distance: 120.9
click at [194, 166] on div "****" at bounding box center [233, 166] width 87 height 32
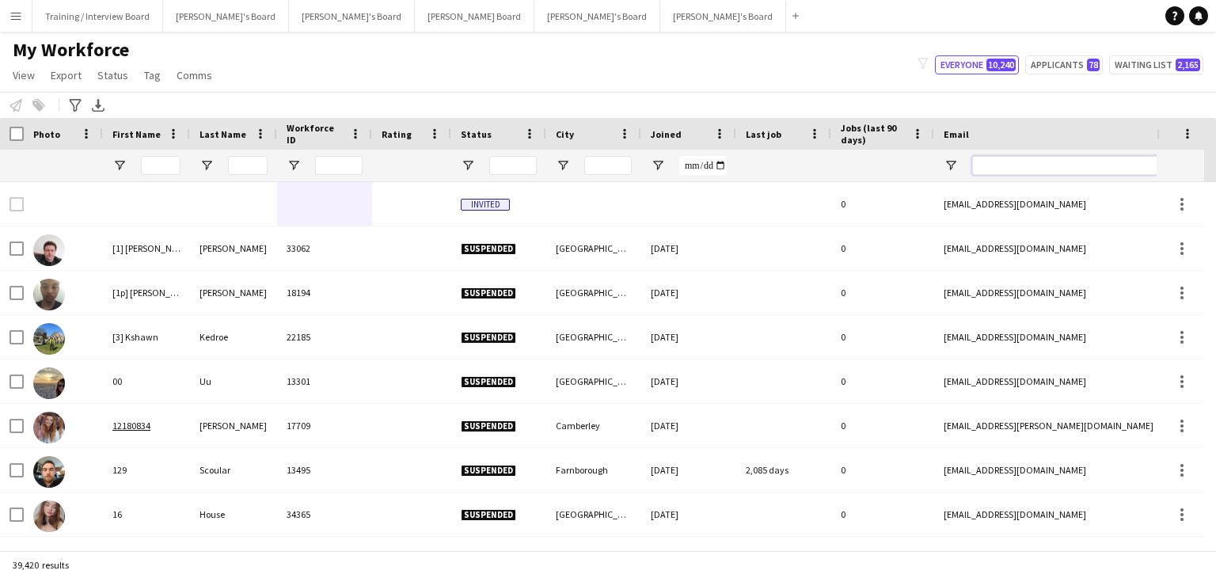
click at [995, 166] on input "Email Filter Input" at bounding box center [1107, 165] width 269 height 19
paste input "**********"
type input "**********"
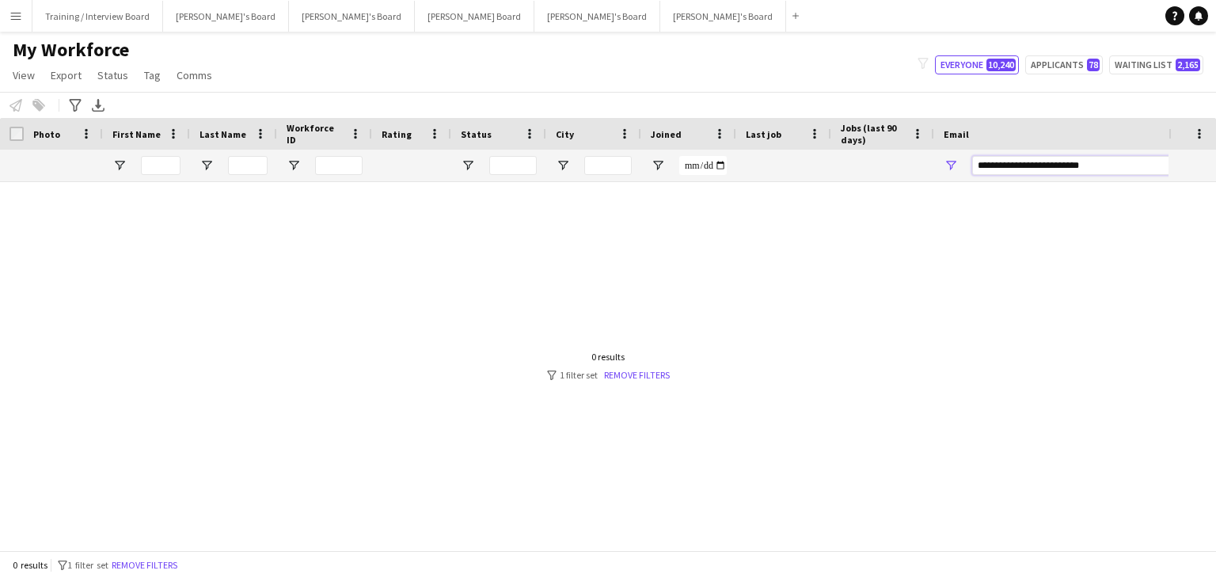
drag, startPoint x: 976, startPoint y: 163, endPoint x: 1004, endPoint y: 169, distance: 29.2
click at [988, 165] on input "**********" at bounding box center [1107, 165] width 269 height 19
click at [1104, 162] on input "**********" at bounding box center [1107, 165] width 269 height 19
drag, startPoint x: 979, startPoint y: 166, endPoint x: 992, endPoint y: 169, distance: 13.1
click at [987, 166] on input "**********" at bounding box center [1107, 165] width 269 height 19
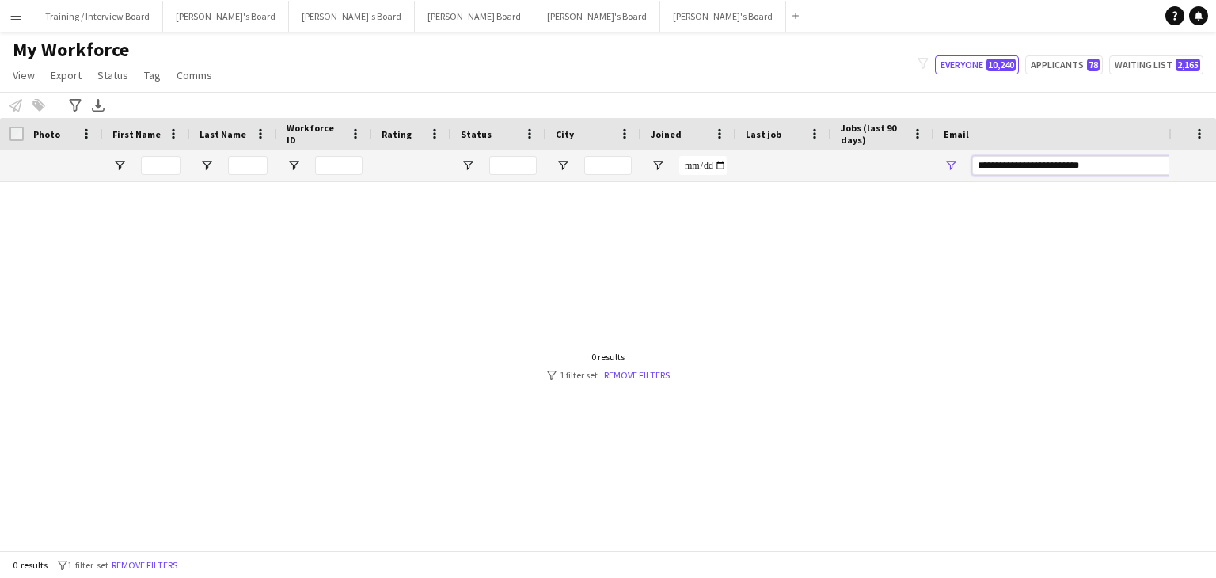
click at [1096, 165] on input "**********" at bounding box center [1107, 165] width 269 height 19
drag, startPoint x: 979, startPoint y: 166, endPoint x: 988, endPoint y: 169, distance: 10.0
click at [986, 169] on input "**********" at bounding box center [1107, 165] width 269 height 19
click at [978, 164] on input "**********" at bounding box center [1107, 165] width 269 height 19
drag, startPoint x: 1102, startPoint y: 169, endPoint x: 868, endPoint y: 166, distance: 234.4
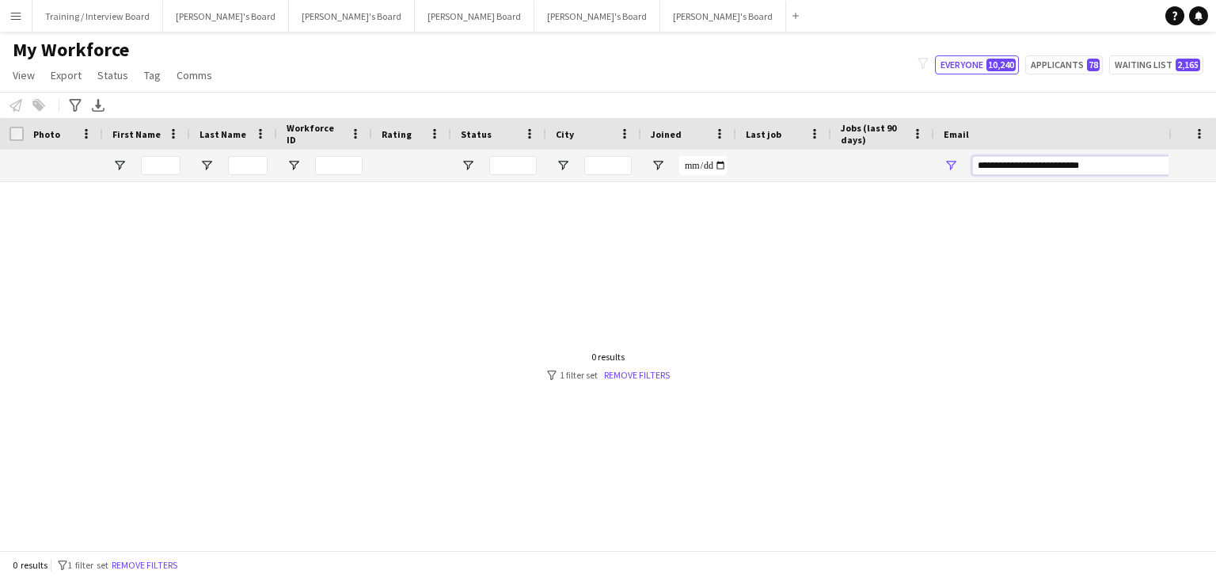
click at [868, 166] on div at bounding box center [858, 166] width 1717 height 32
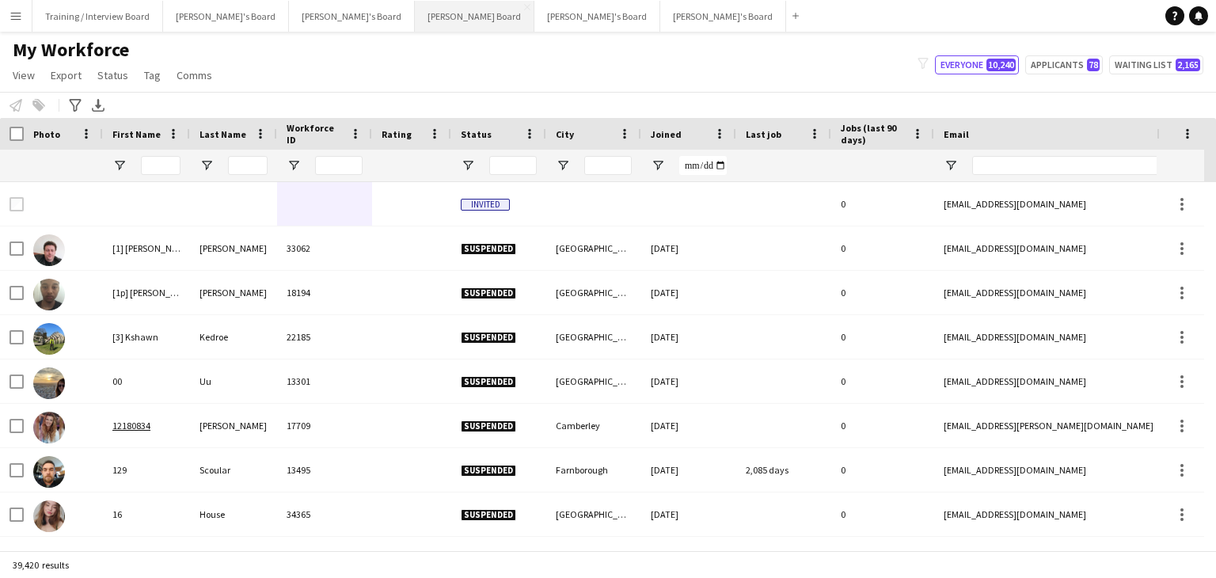
click at [415, 15] on button "[PERSON_NAME] Board Close" at bounding box center [475, 16] width 120 height 31
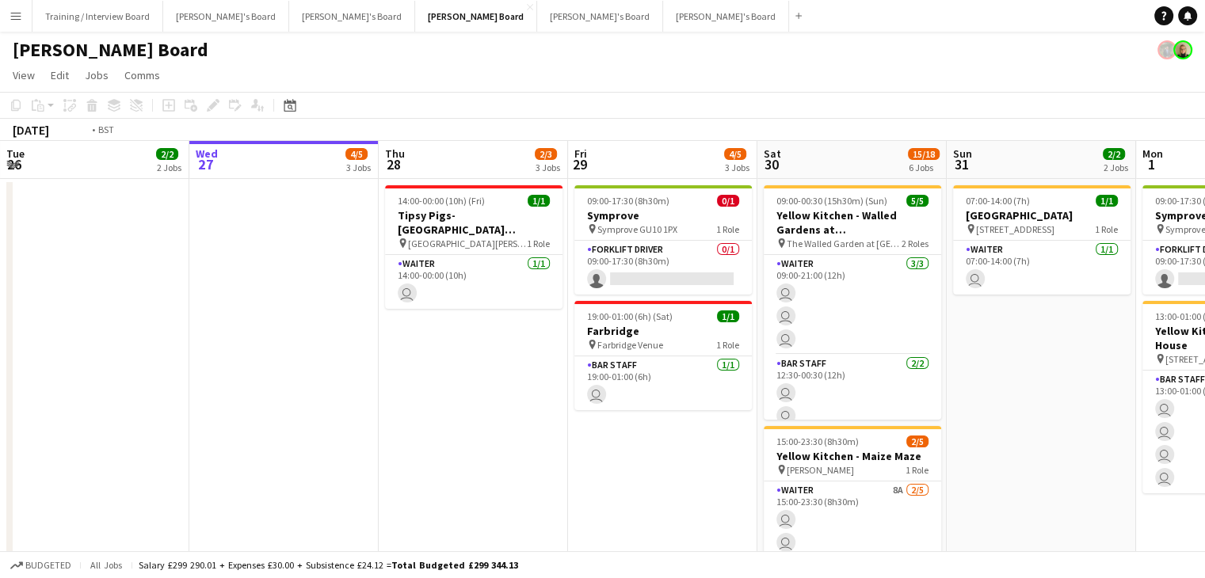
drag, startPoint x: 226, startPoint y: 163, endPoint x: 706, endPoint y: 161, distance: 480.7
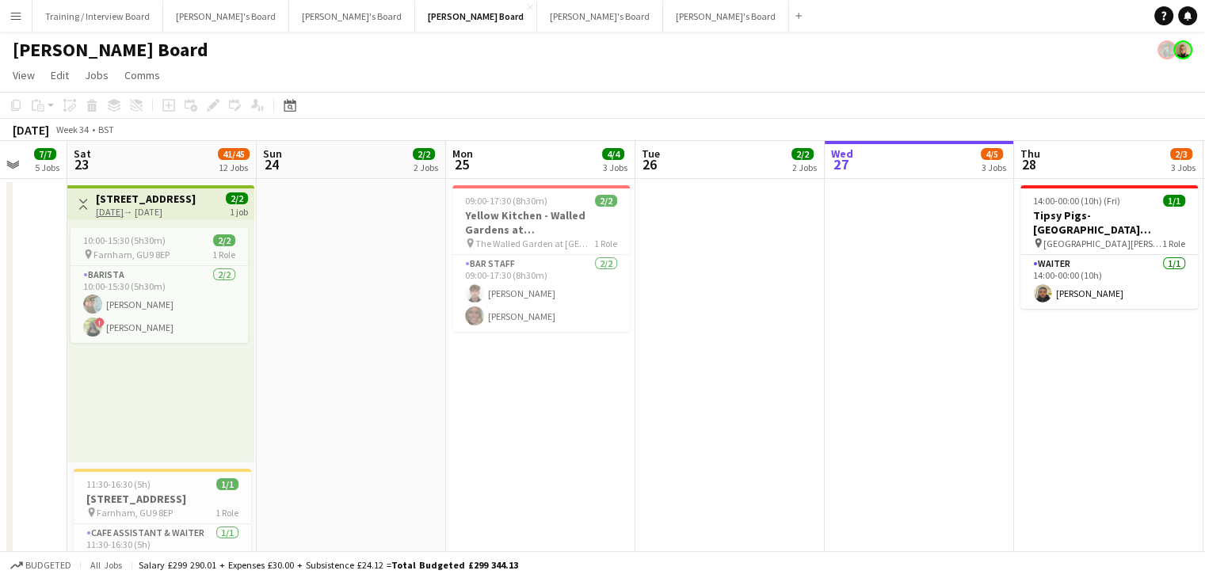
drag, startPoint x: 364, startPoint y: 164, endPoint x: 838, endPoint y: 169, distance: 474.4
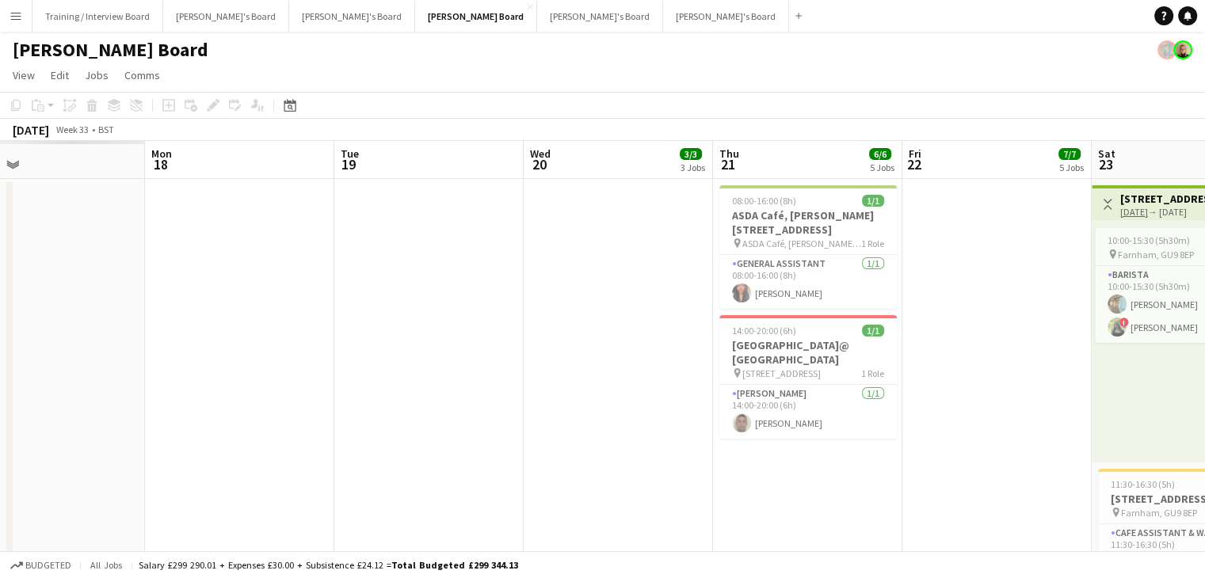
drag, startPoint x: 721, startPoint y: 173, endPoint x: 177, endPoint y: 157, distance: 544.3
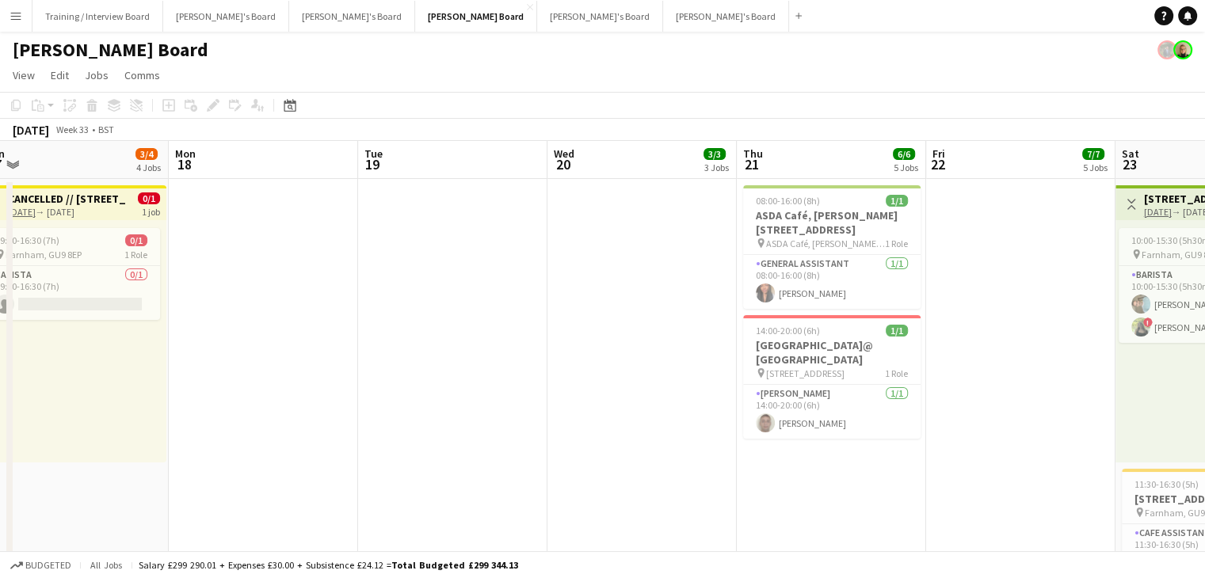
drag, startPoint x: 481, startPoint y: 162, endPoint x: 607, endPoint y: 154, distance: 126.1
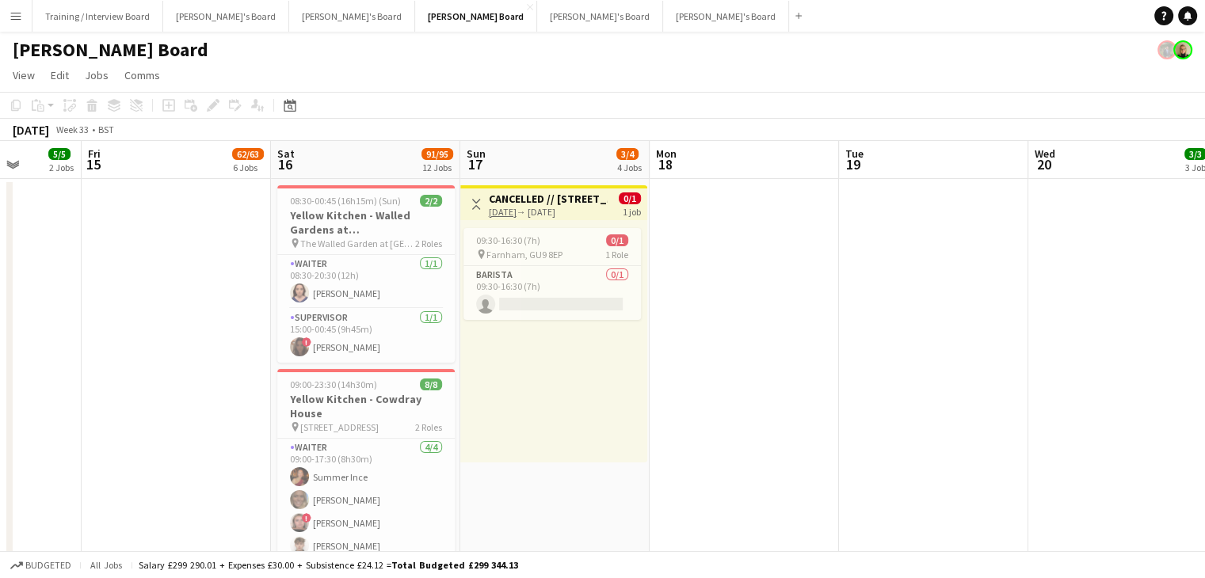
drag, startPoint x: 535, startPoint y: 169, endPoint x: 308, endPoint y: 162, distance: 226.6
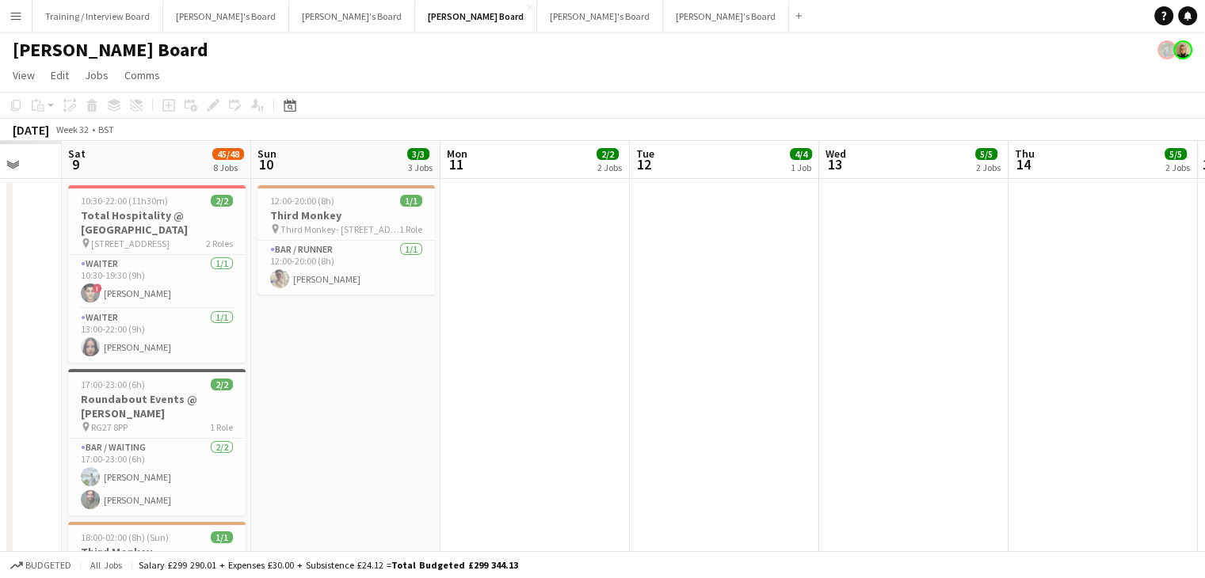
drag, startPoint x: 250, startPoint y: 164, endPoint x: 539, endPoint y: 173, distance: 288.4
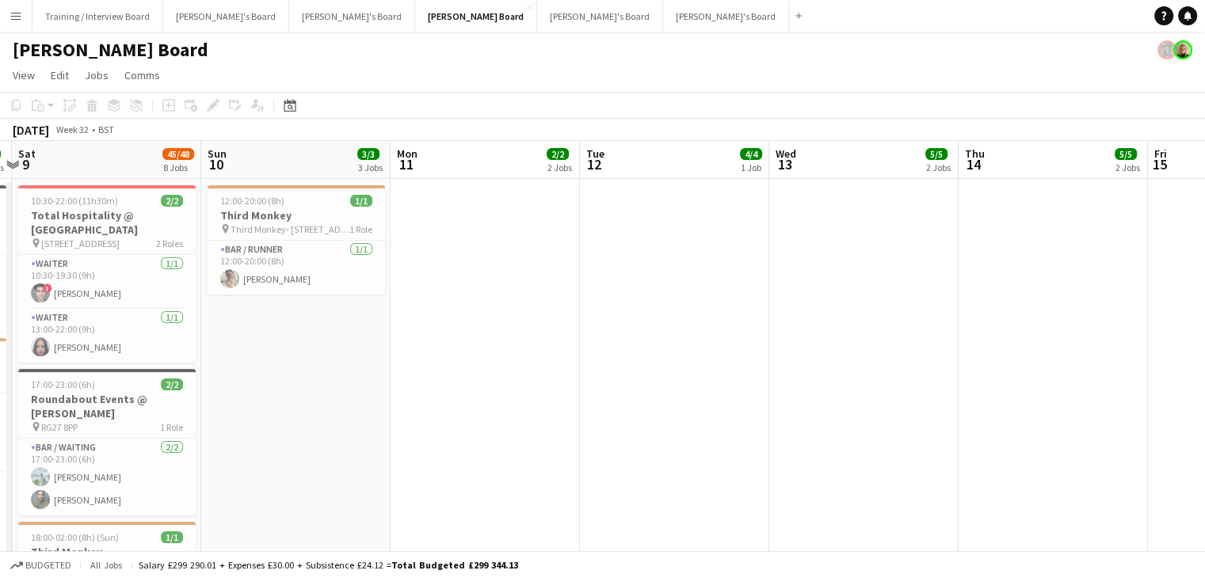
scroll to position [0, 646]
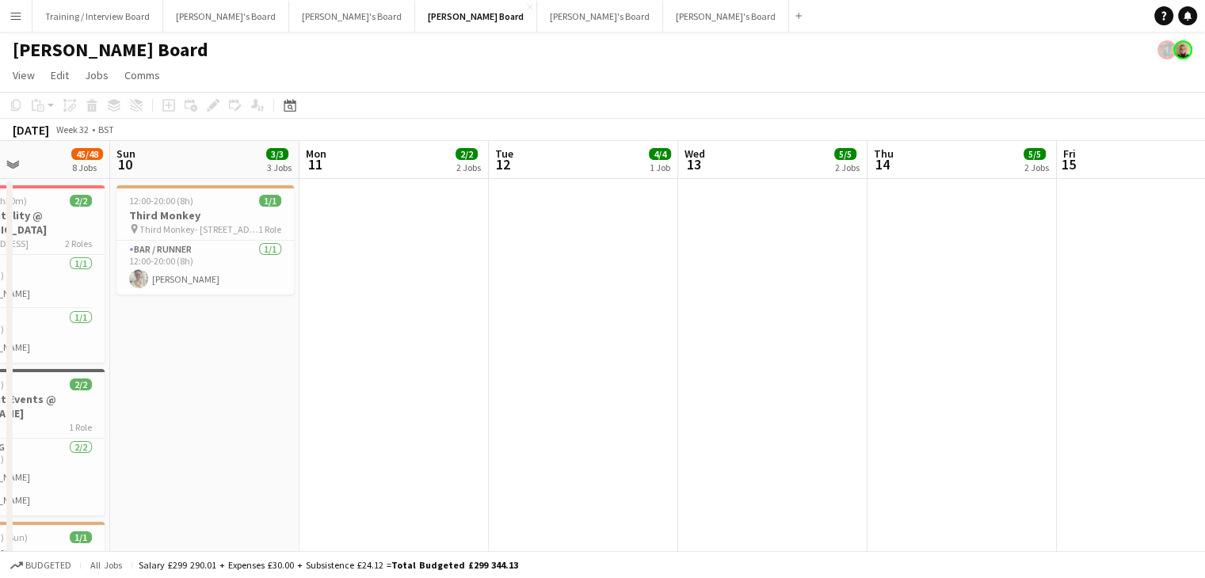
drag, startPoint x: 355, startPoint y: 162, endPoint x: 510, endPoint y: 213, distance: 163.5
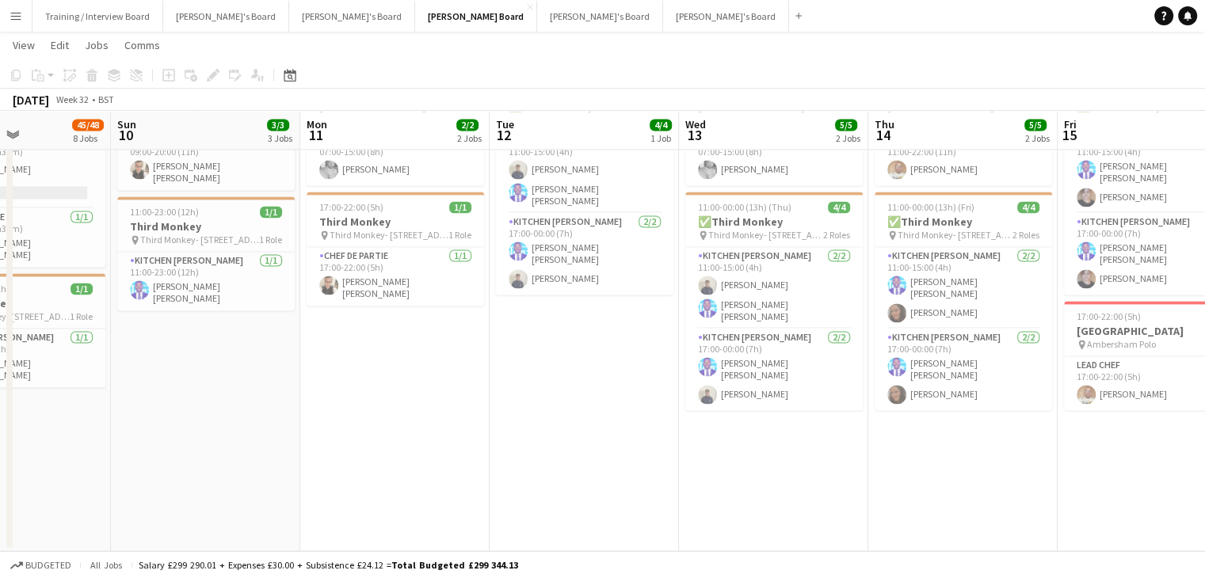
scroll to position [0, 379]
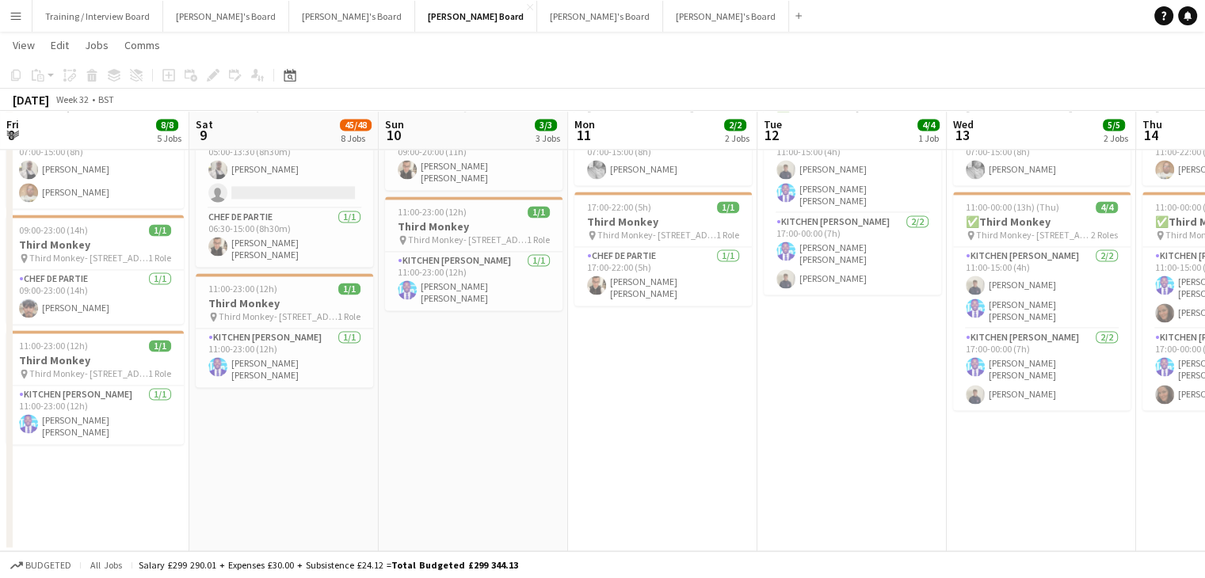
drag, startPoint x: 238, startPoint y: 132, endPoint x: 950, endPoint y: 116, distance: 712.9
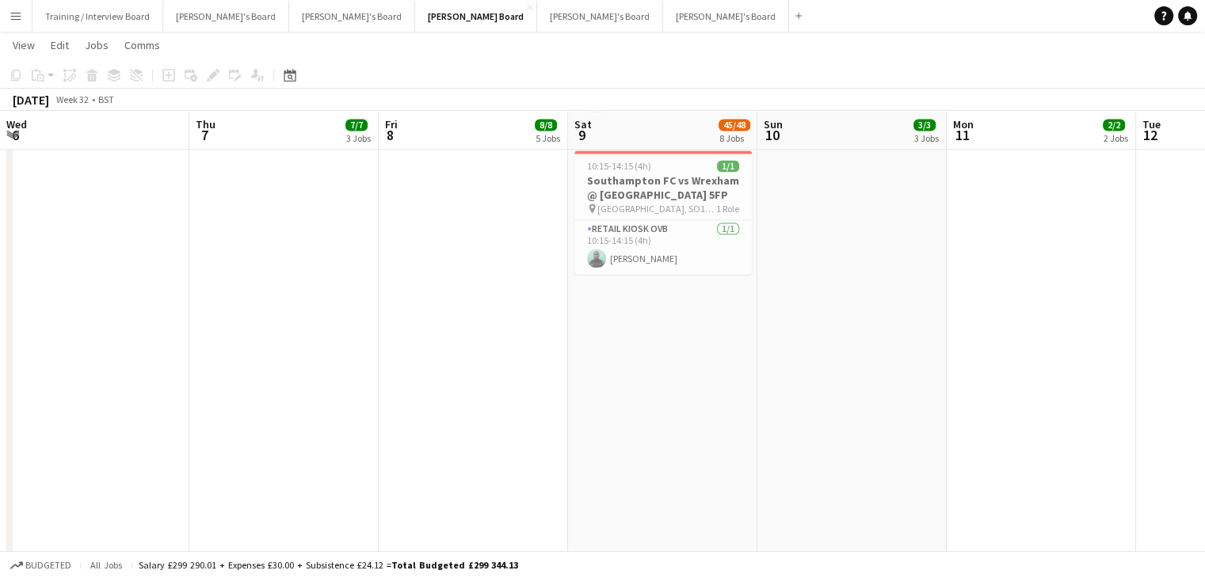
drag, startPoint x: 436, startPoint y: 136, endPoint x: 1102, endPoint y: 129, distance: 666.1
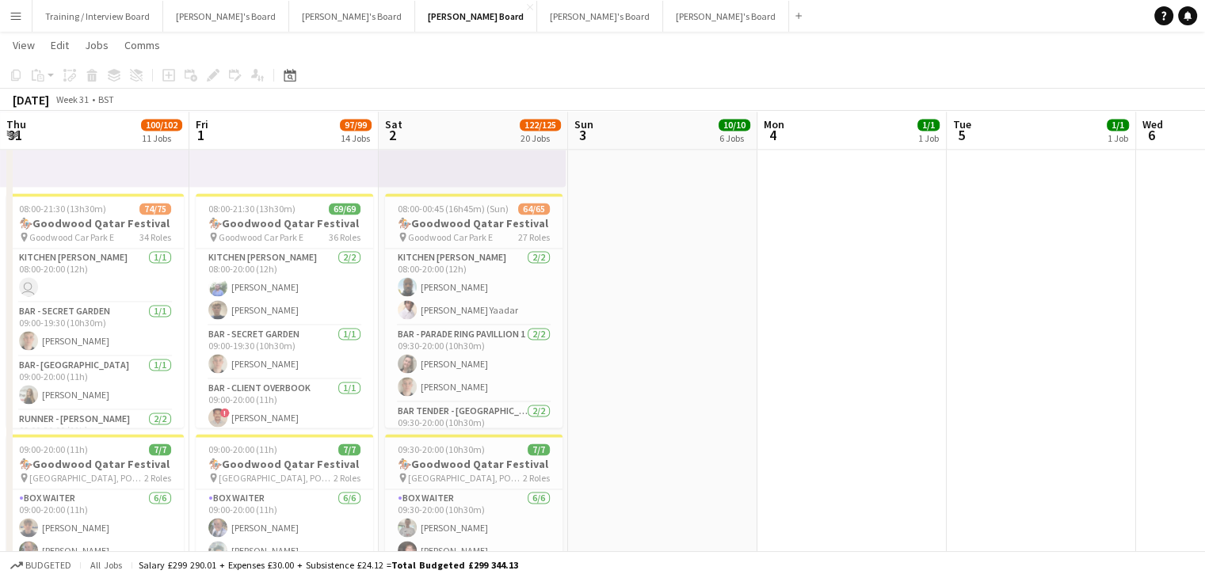
drag, startPoint x: 1075, startPoint y: 122, endPoint x: 676, endPoint y: 113, distance: 400.0
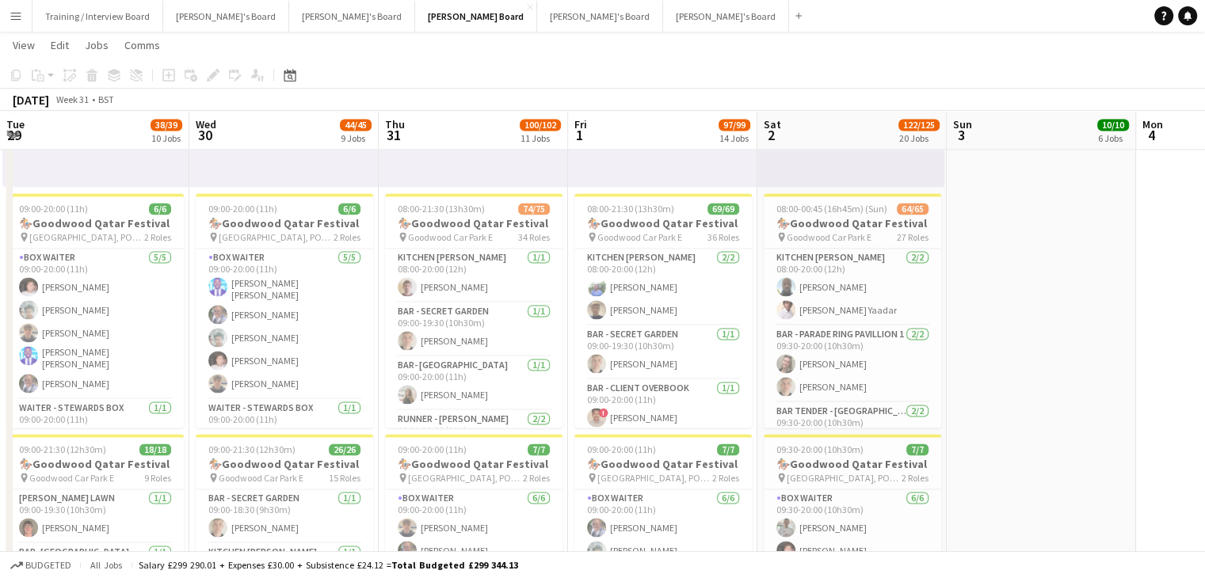
scroll to position [0, 0]
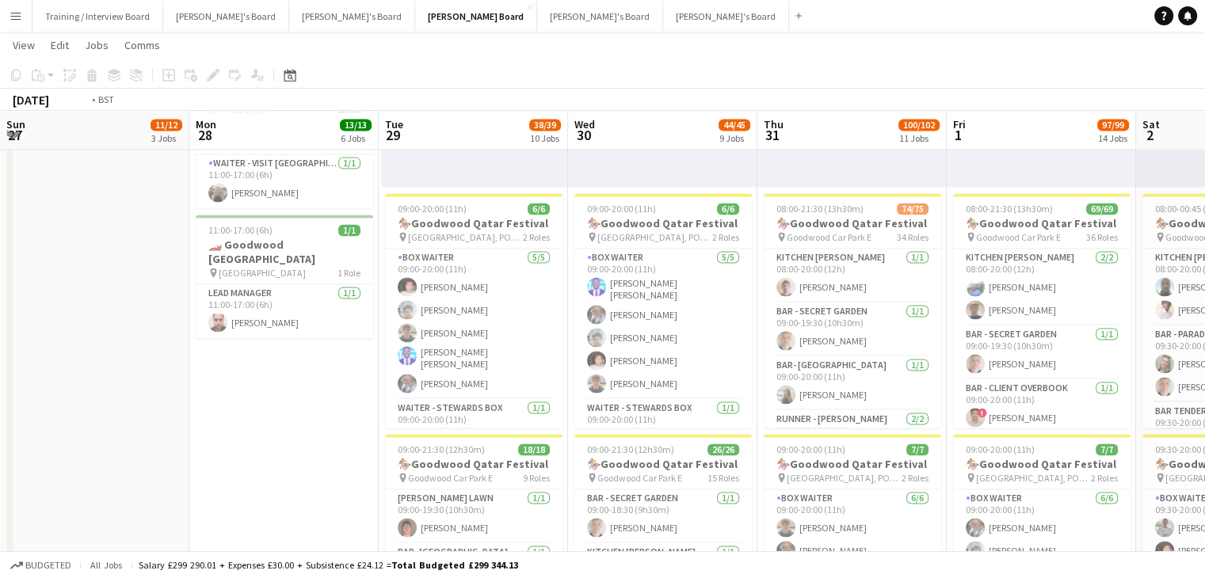
drag, startPoint x: 263, startPoint y: 131, endPoint x: 969, endPoint y: 125, distance: 706.4
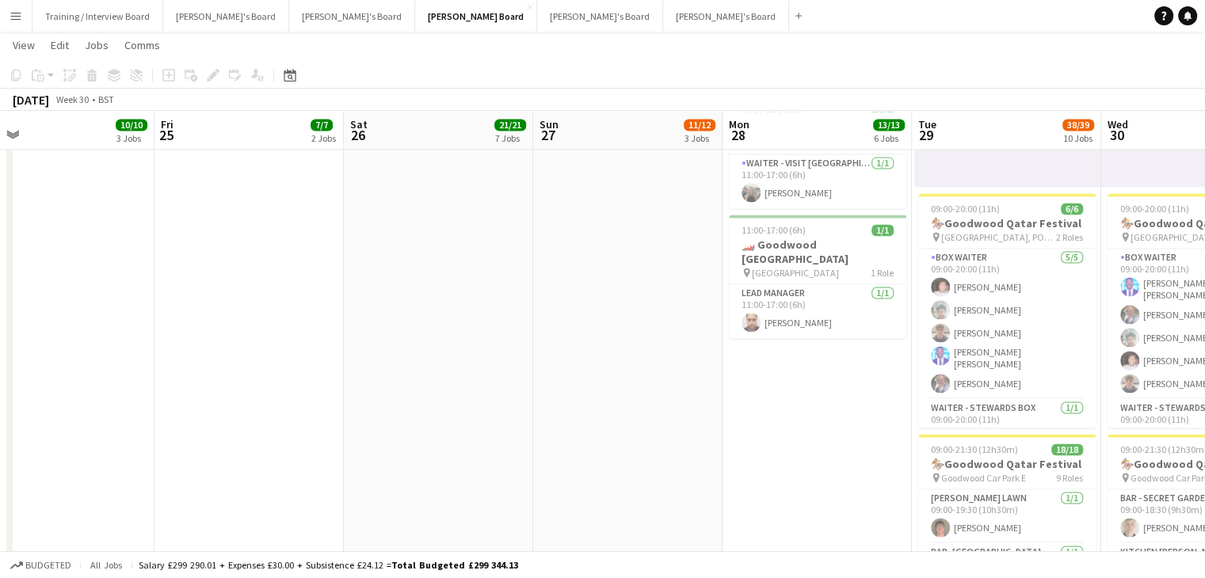
drag, startPoint x: 444, startPoint y: 135, endPoint x: 1079, endPoint y: 131, distance: 634.4
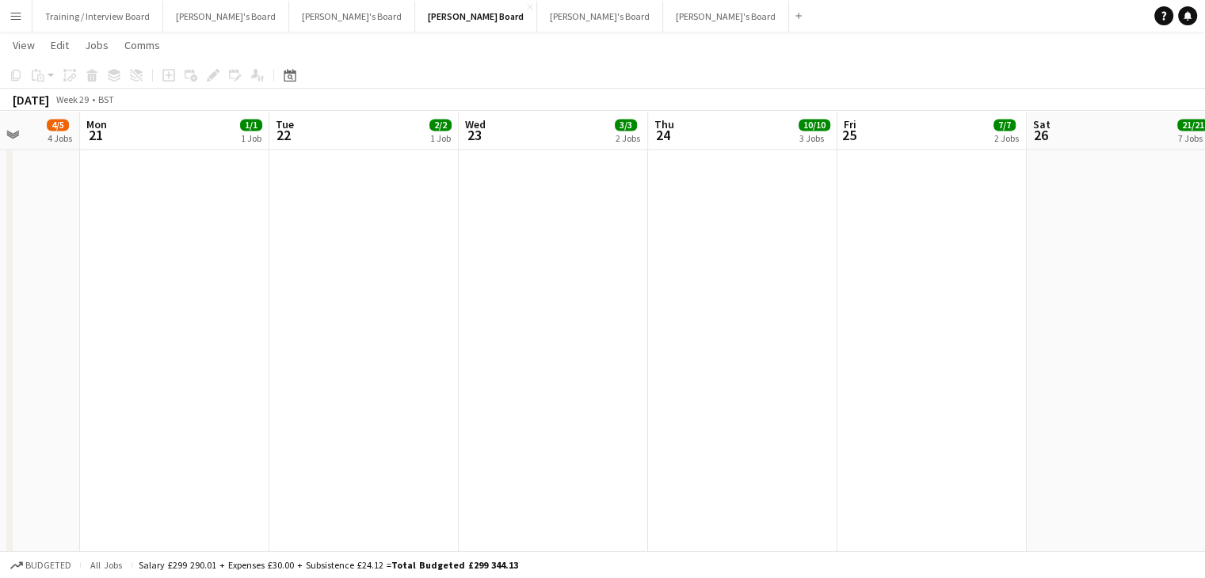
drag, startPoint x: 315, startPoint y: 135, endPoint x: 1085, endPoint y: 135, distance: 769.8
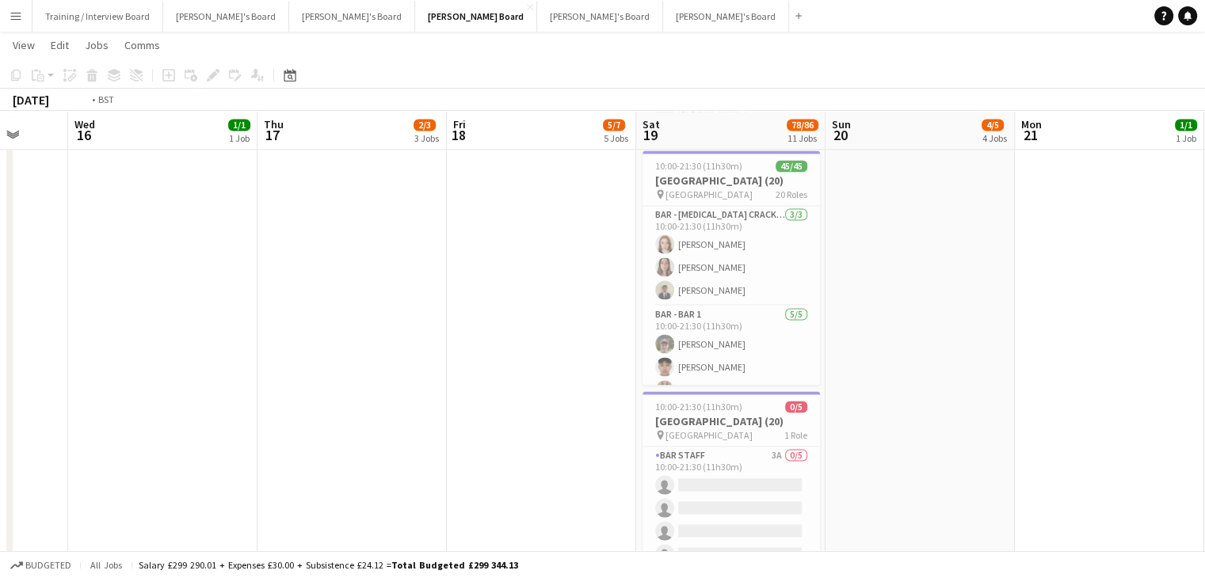
drag, startPoint x: 188, startPoint y: 127, endPoint x: 748, endPoint y: 135, distance: 560.0
click at [803, 139] on app-calendar-viewport "Sun 13 76/80 10 Jobs Mon 14 3/3 2 Jobs Tue 15 Wed 16 1/1 1 Job Thu 17 2/3 3 Job…" at bounding box center [602, 45] width 1205 height 4662
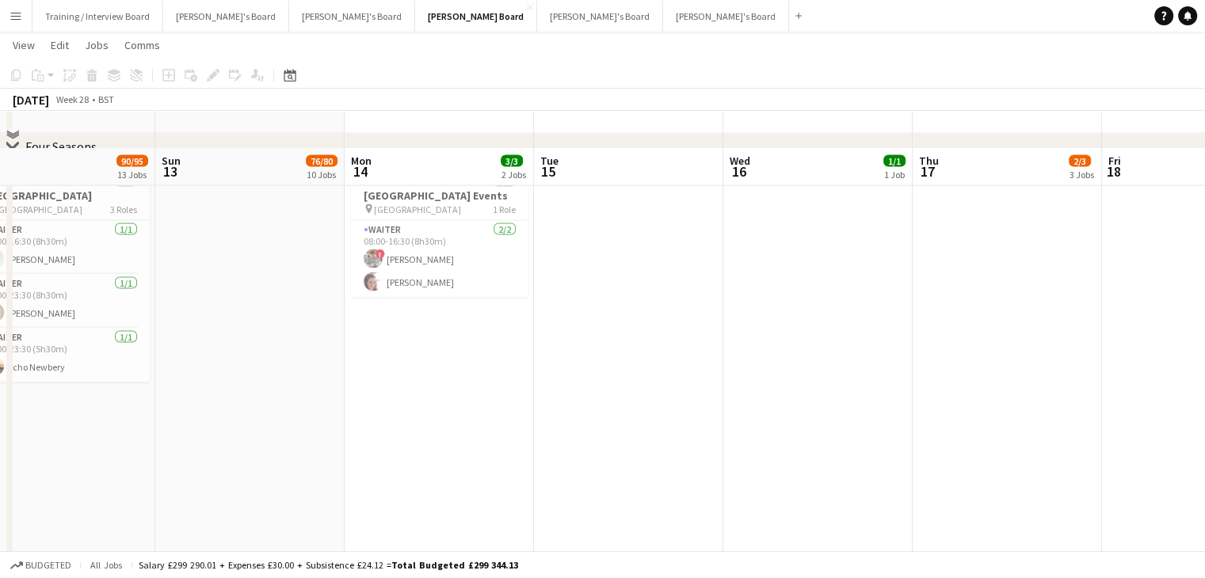
scroll to position [3114, 0]
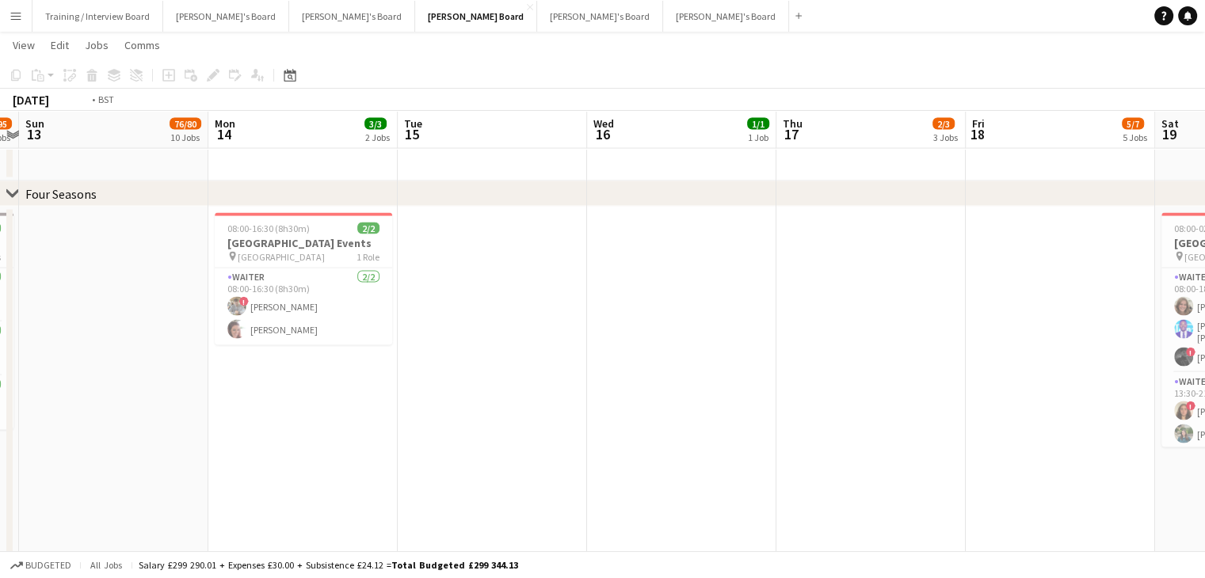
drag, startPoint x: 1001, startPoint y: 140, endPoint x: 556, endPoint y: 152, distance: 445.2
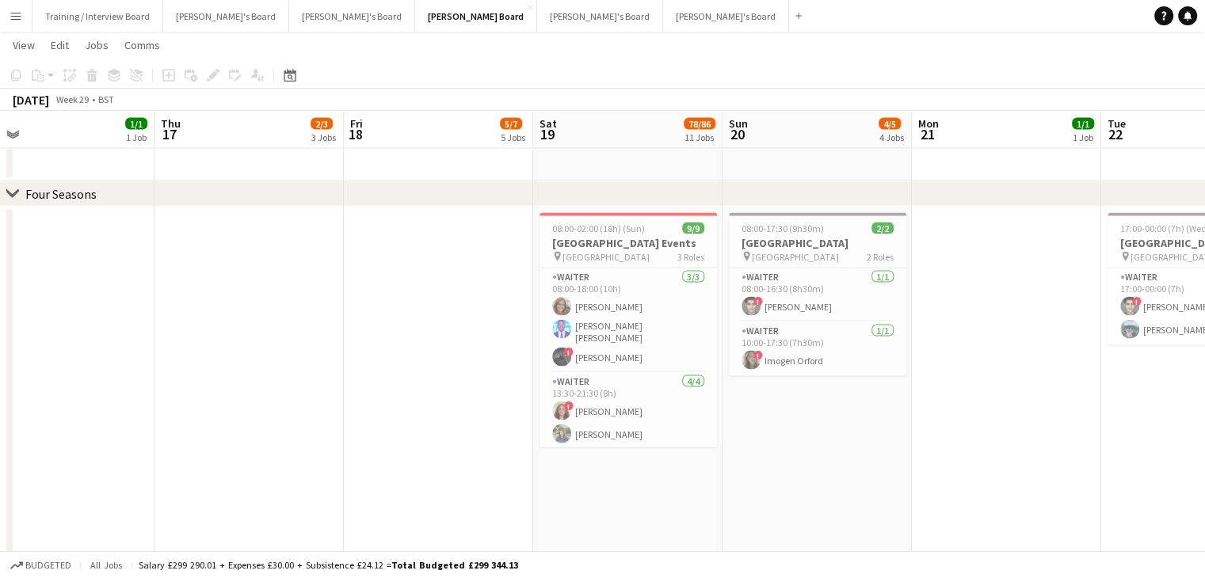
scroll to position [0, 434]
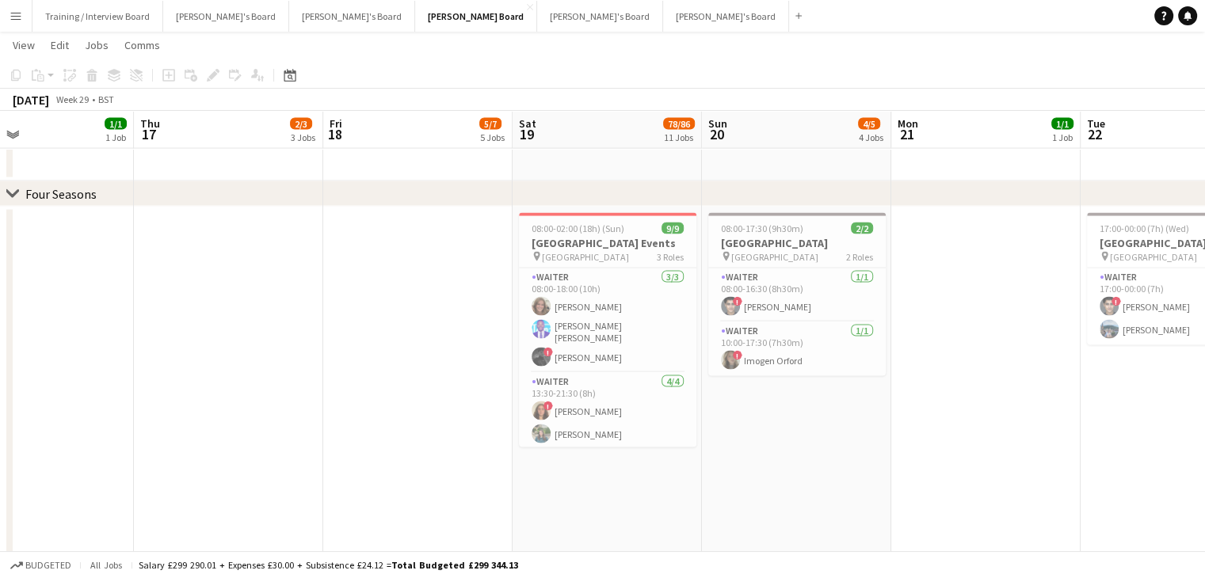
drag, startPoint x: 847, startPoint y: 147, endPoint x: 586, endPoint y: 140, distance: 260.6
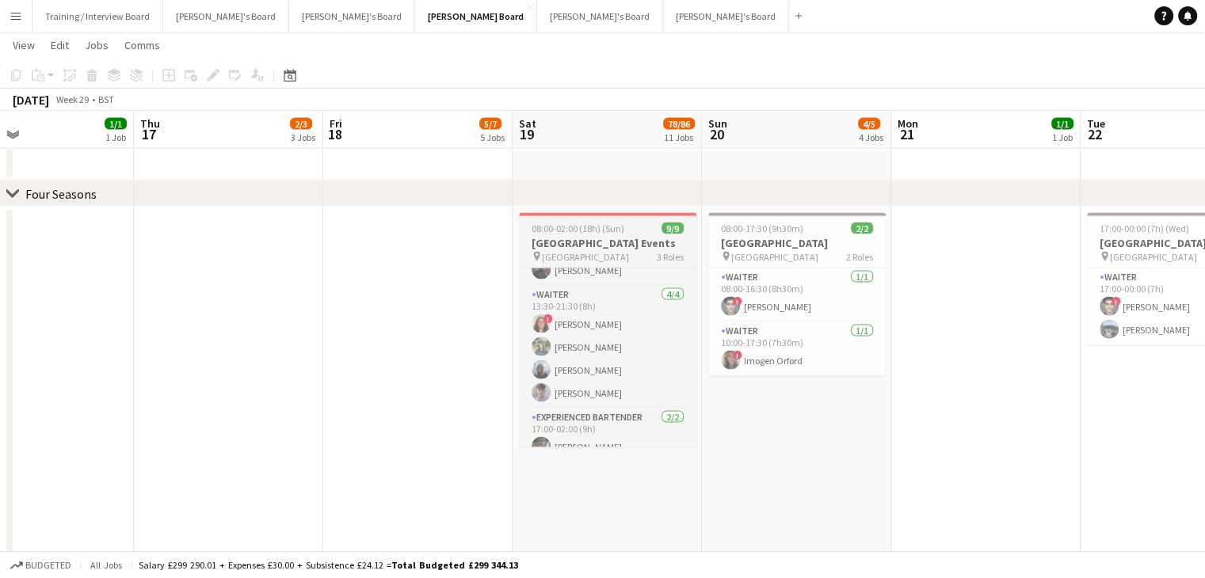
scroll to position [120, 0]
